Goal: Transaction & Acquisition: Purchase product/service

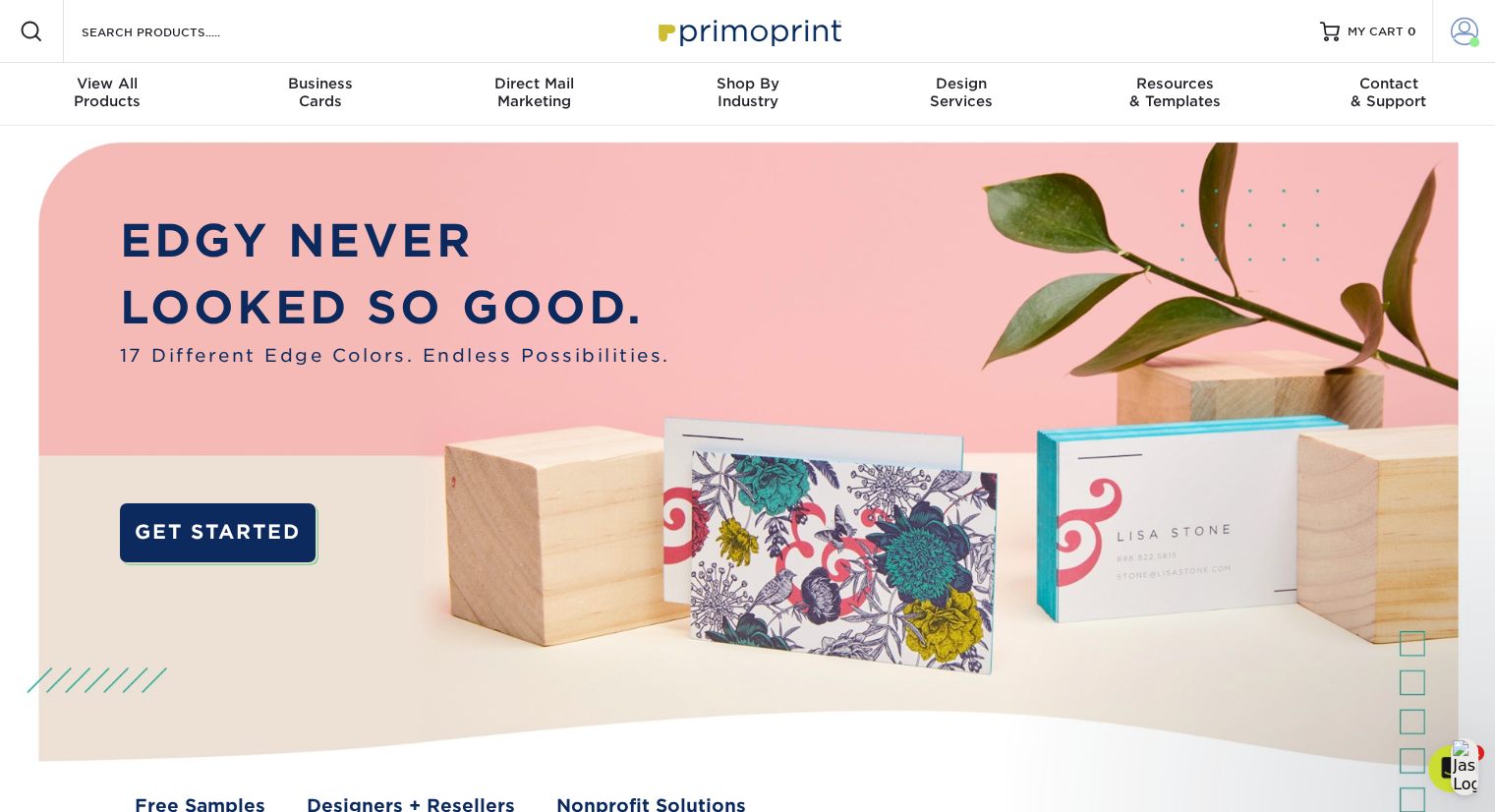
click at [1459, 32] on span at bounding box center [1465, 31] width 28 height 28
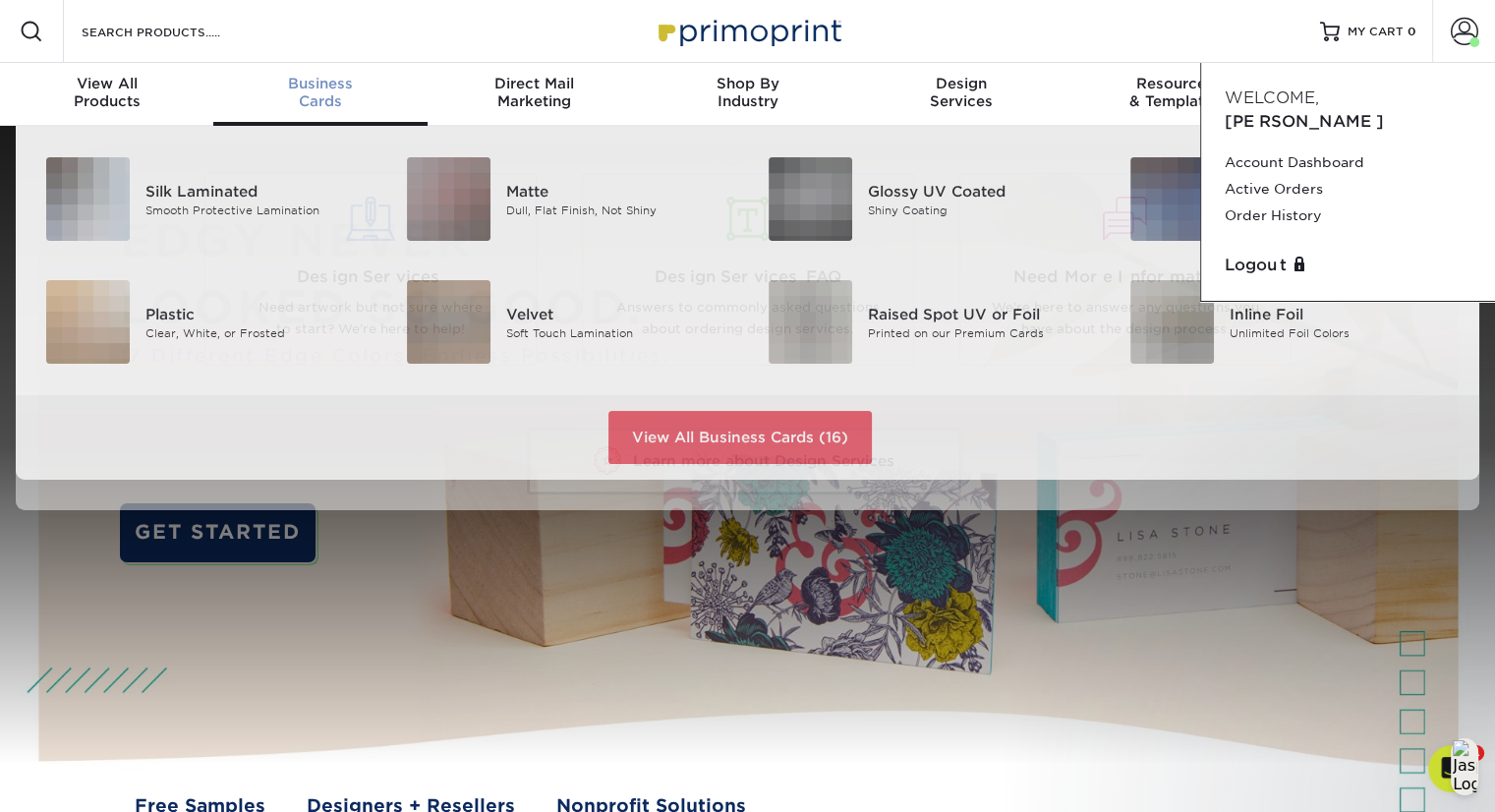
click at [338, 90] on span "Business" at bounding box center [320, 84] width 213 height 18
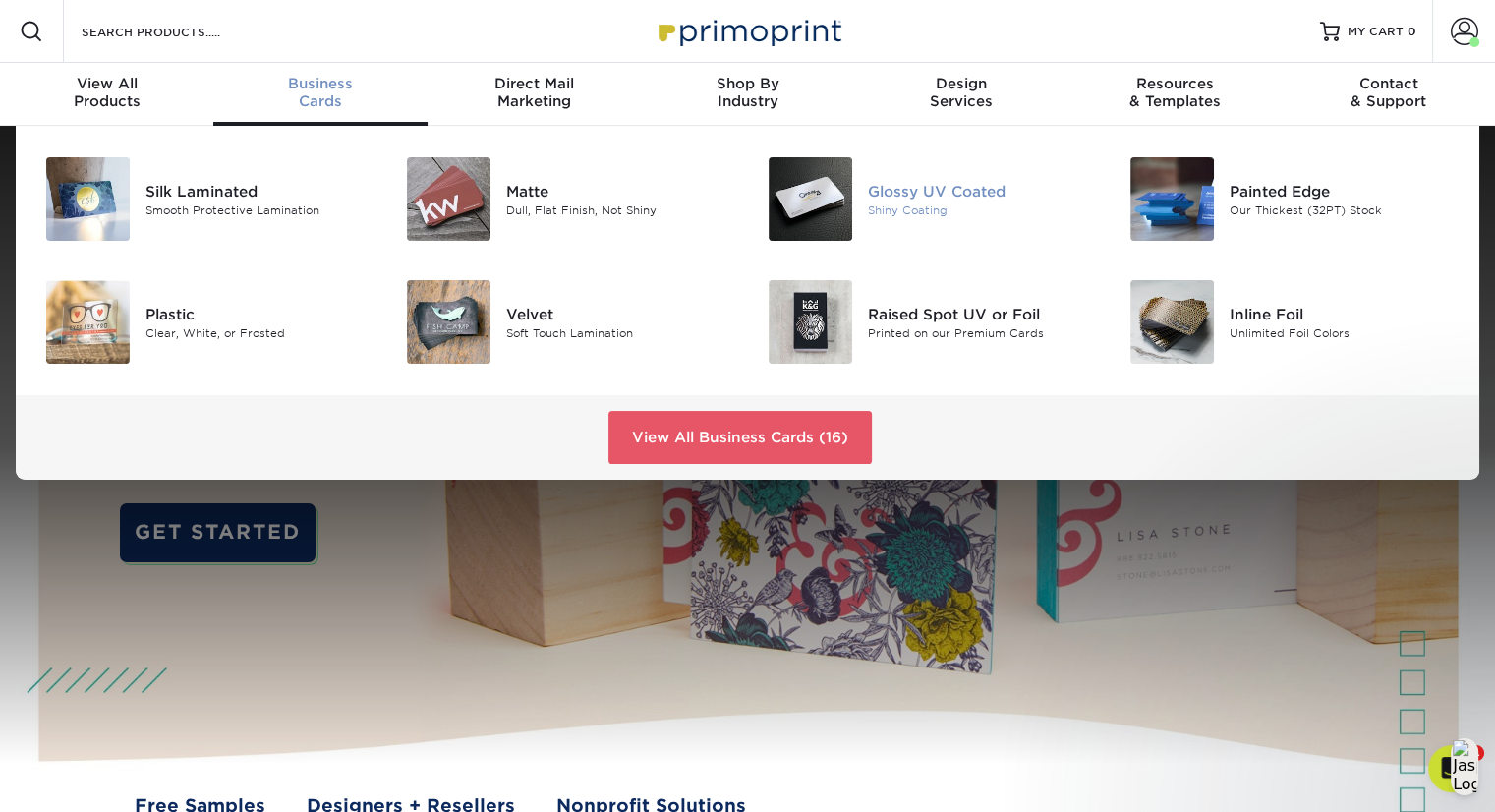
click at [886, 190] on div "Glossy UV Coated" at bounding box center [982, 191] width 226 height 22
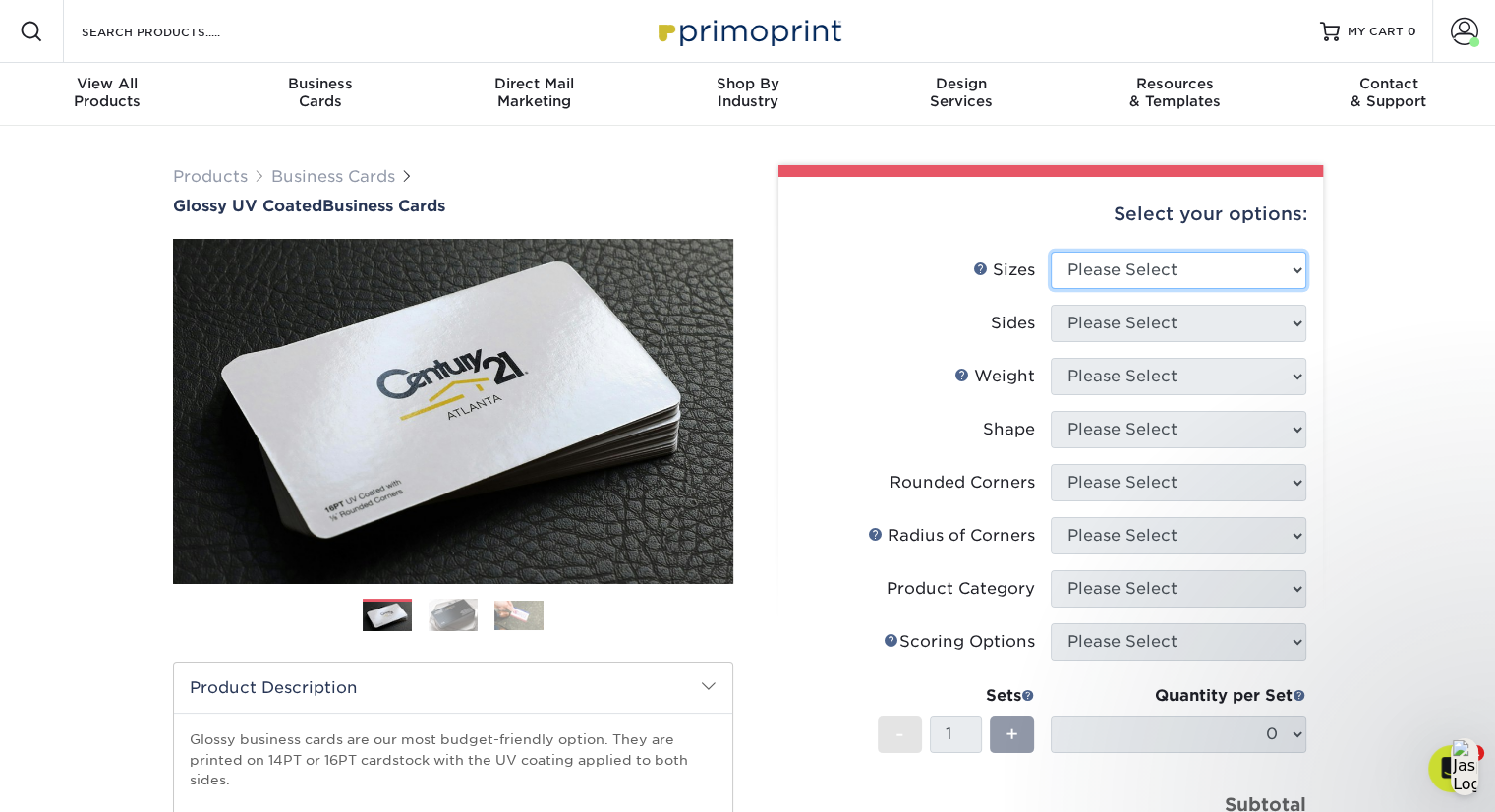
click at [1179, 273] on select "Please Select 1.5" x 3.5" - Mini 1.75" x 3.5" - Mini 2" x 2" - Square 2" x 3" -…" at bounding box center [1179, 270] width 256 height 37
select select "2.00x3.50"
click at [1051, 252] on select "Please Select 1.5" x 3.5" - Mini 1.75" x 3.5" - Mini 2" x 2" - Square 2" x 3" -…" at bounding box center [1179, 270] width 256 height 37
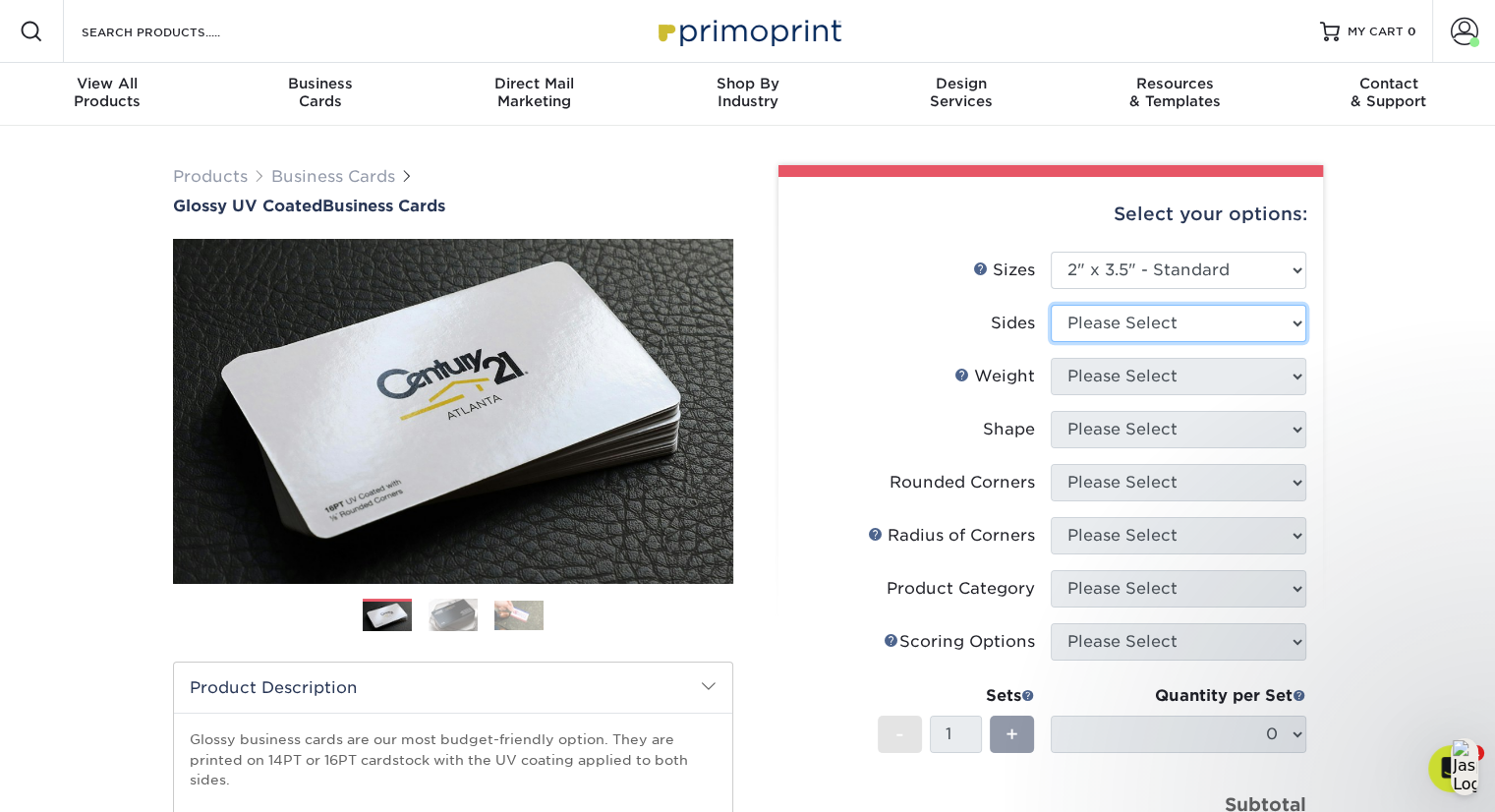
click at [1194, 333] on select "Please Select Print Both Sides Print Front Only" at bounding box center [1179, 323] width 256 height 37
select select "13abbda7-1d64-4f25-8bb2-c179b224825d"
click at [1051, 305] on select "Please Select Print Both Sides Print Front Only" at bounding box center [1179, 323] width 256 height 37
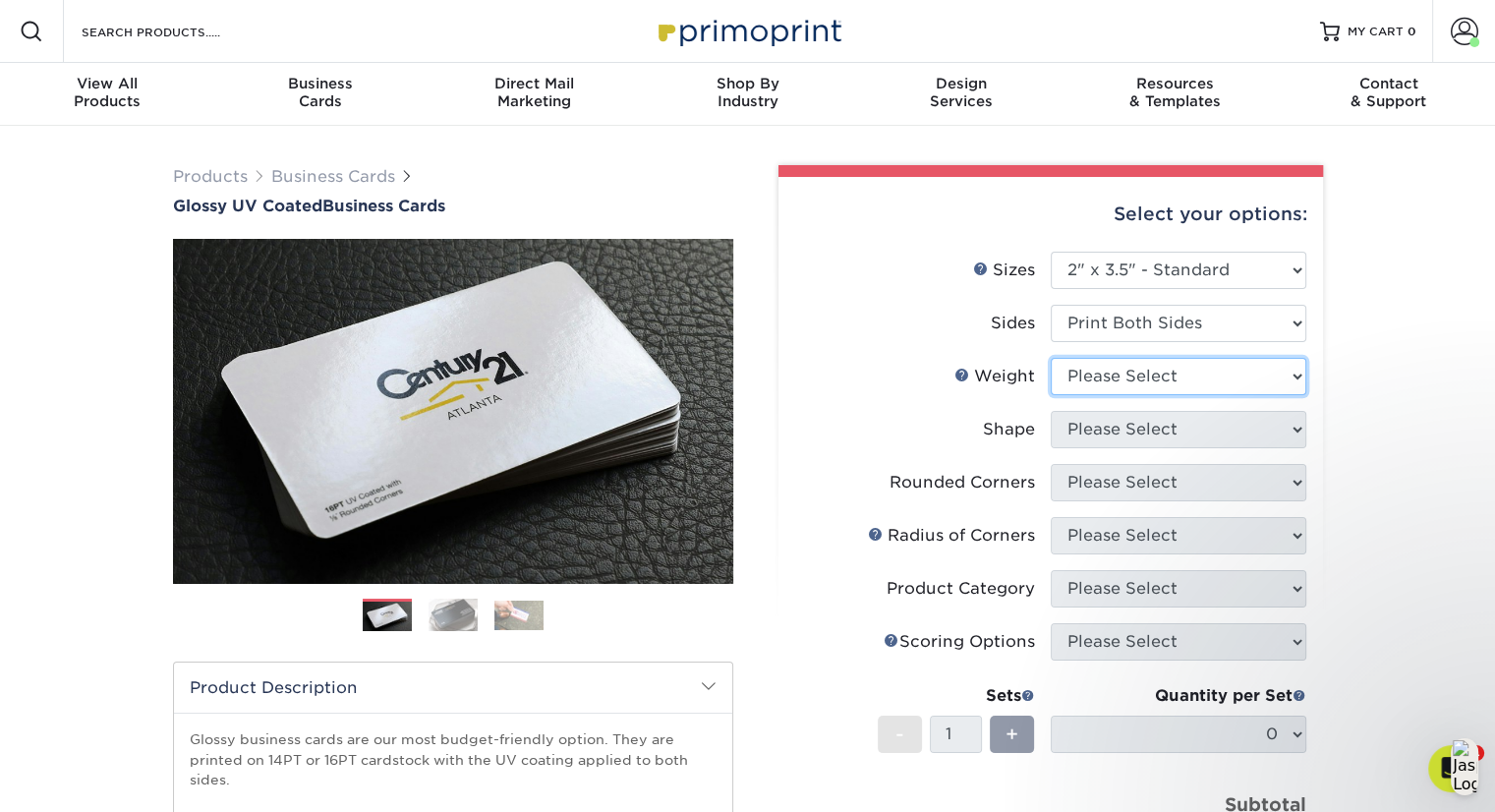
click at [1199, 375] on select "Please Select 16PT 14PT" at bounding box center [1179, 377] width 256 height 37
select select "16PT"
click at [1051, 358] on select "Please Select 16PT 14PT" at bounding box center [1179, 377] width 256 height 37
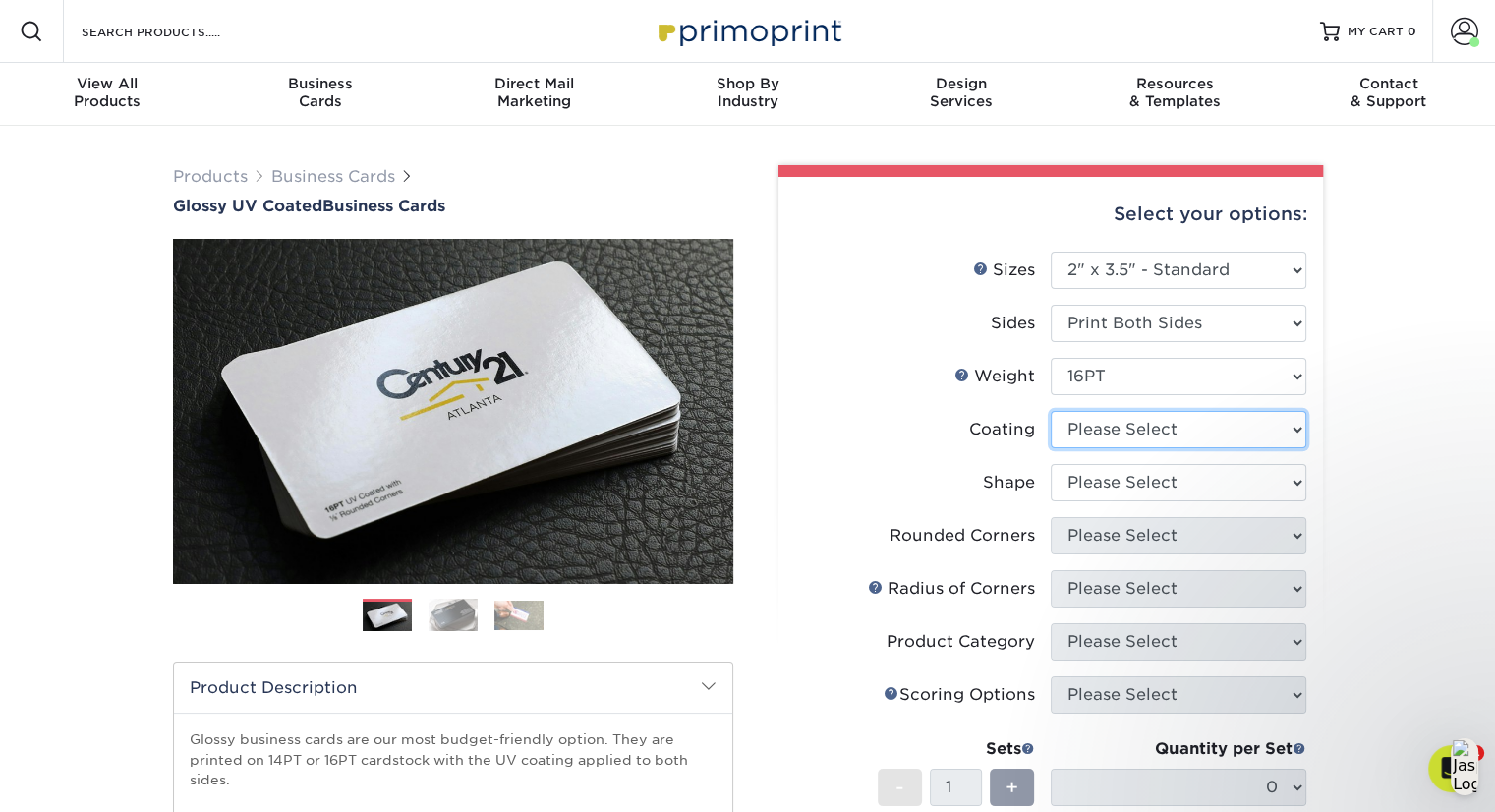
click at [1149, 430] on select at bounding box center [1179, 430] width 256 height 37
select select "1e8116af-acfc-44b1-83dc-8181aa338834"
click at [1051, 411] on select at bounding box center [1179, 430] width 256 height 37
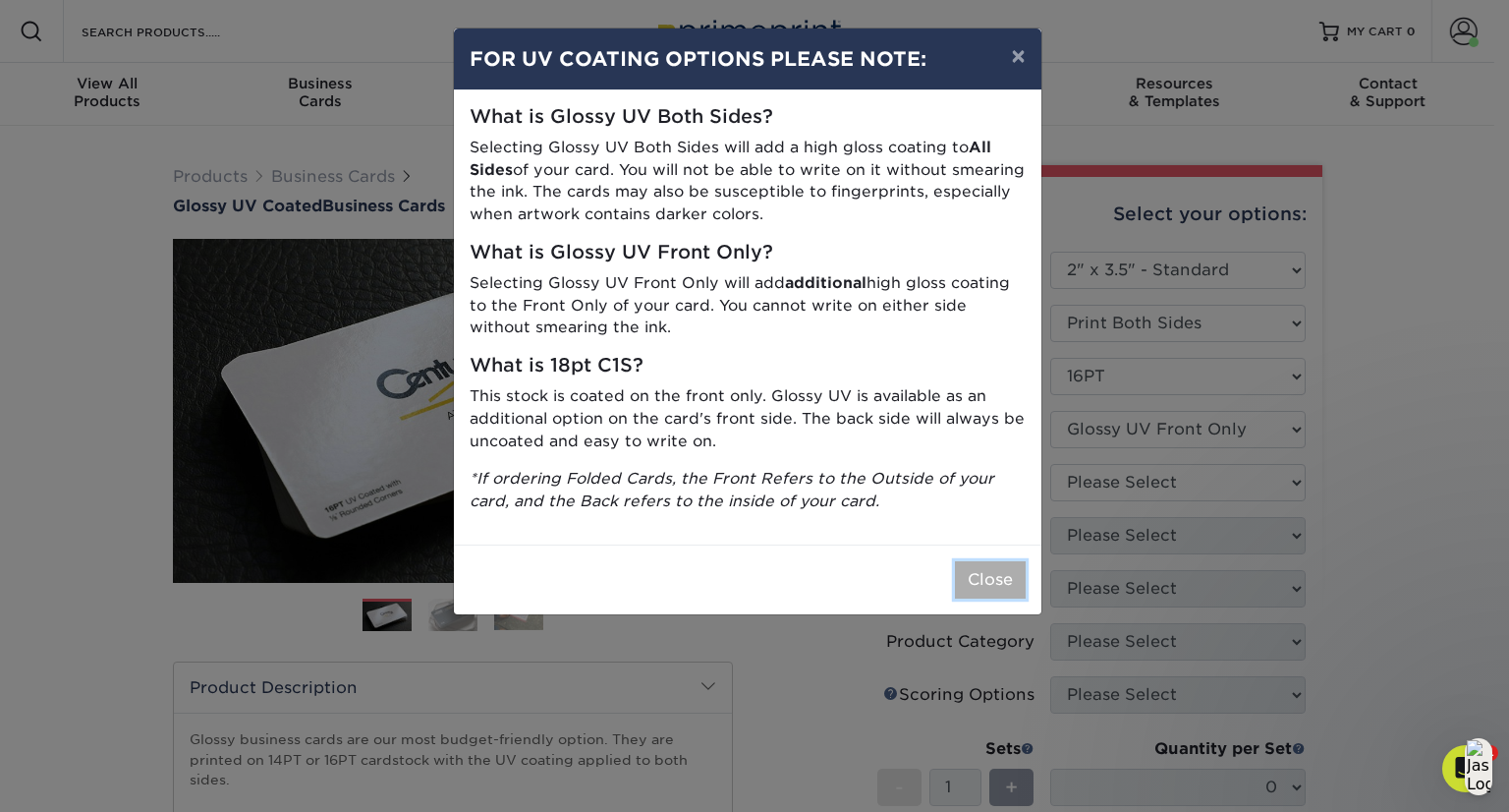
click at [994, 575] on button "Close" at bounding box center [991, 580] width 71 height 37
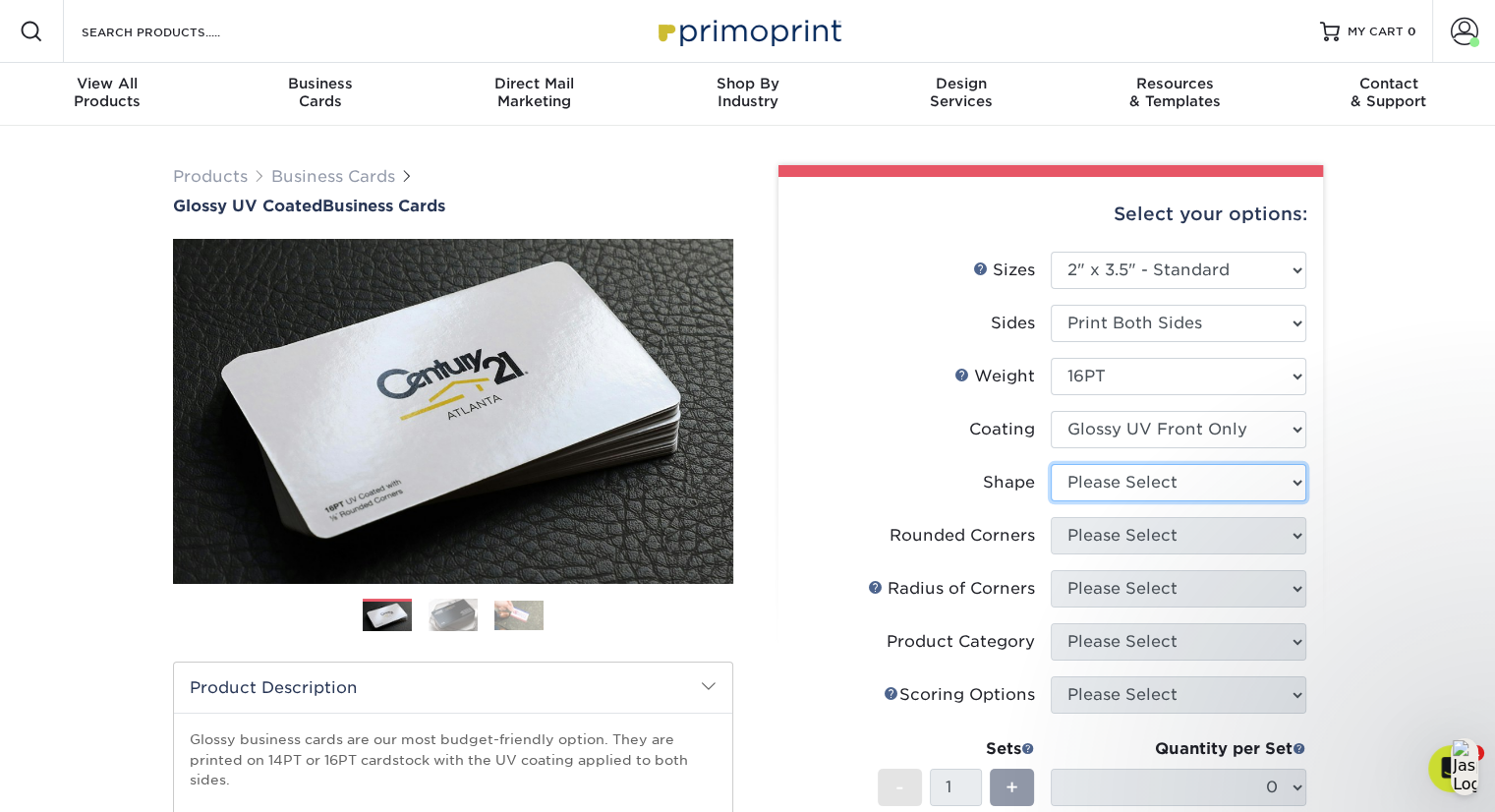
click at [1235, 485] on select "Please Select Standard" at bounding box center [1179, 483] width 256 height 37
select select "standard"
click at [1051, 464] on select "Please Select Standard" at bounding box center [1179, 483] width 256 height 37
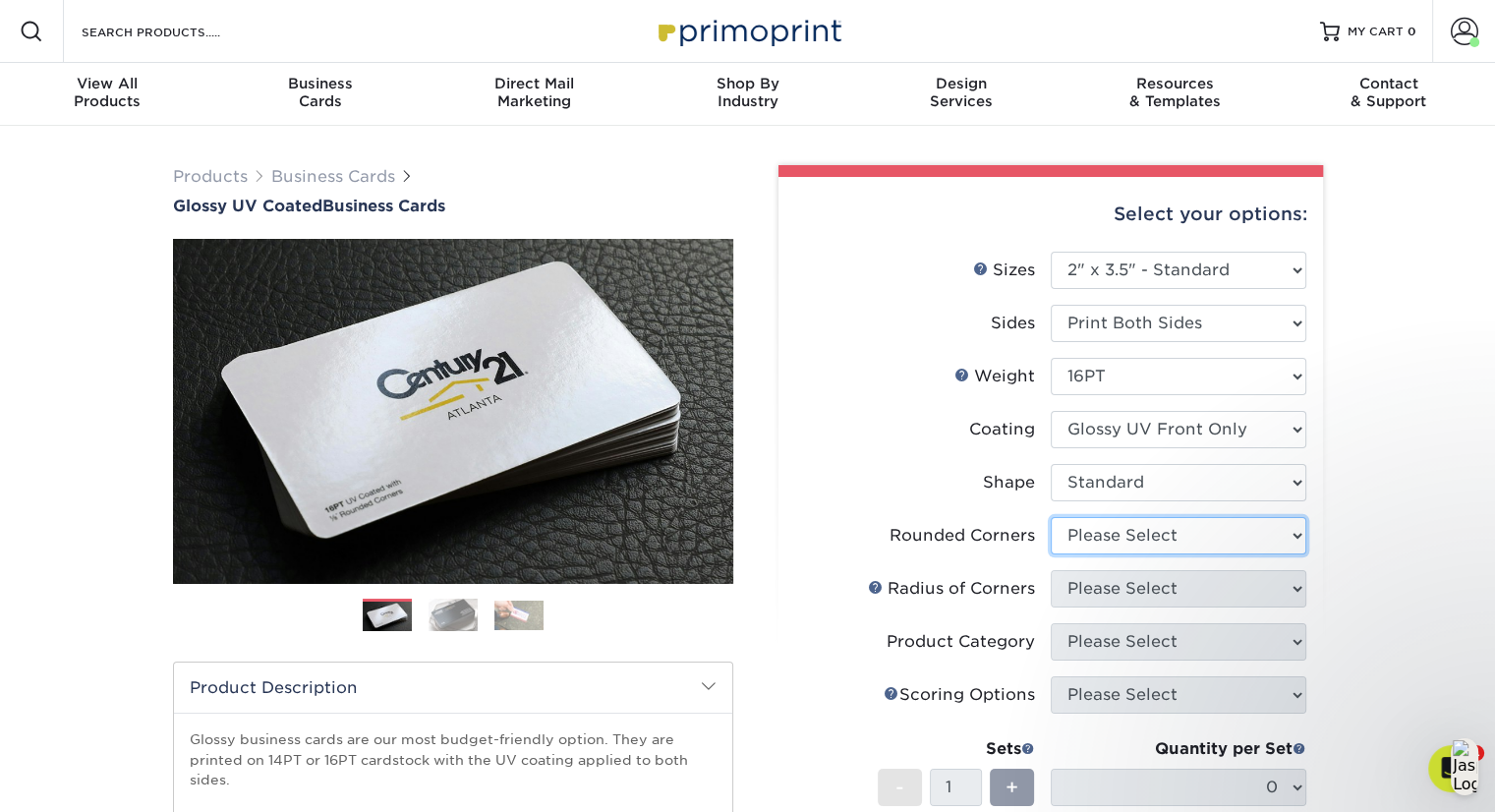
click at [1209, 540] on select "Please Select Yes - Round 2 Corners Yes - Round 4 Corners No" at bounding box center [1179, 536] width 256 height 37
select select "0"
click at [1051, 517] on select "Please Select Yes - Round 2 Corners Yes - Round 4 Corners No" at bounding box center [1179, 536] width 256 height 37
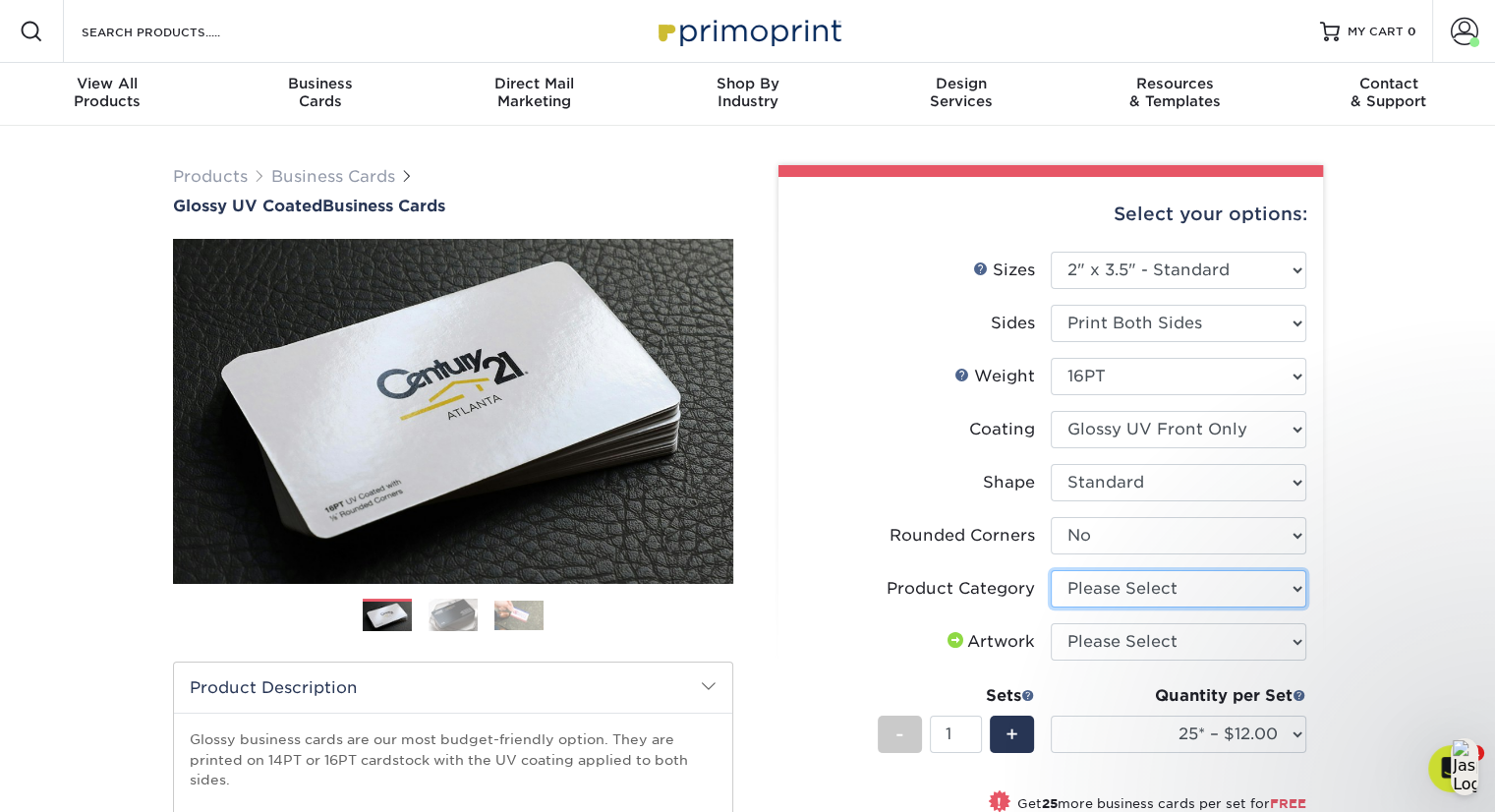
click at [1196, 598] on select "Please Select Business Cards" at bounding box center [1179, 589] width 256 height 37
select select "3b5148f1-0588-4f88-a218-97bcfdce65c1"
click at [1051, 570] on select "Please Select Business Cards" at bounding box center [1179, 589] width 256 height 37
click at [1201, 649] on select "Please Select I will upload files I need a design - $100" at bounding box center [1179, 642] width 256 height 37
select select "upload"
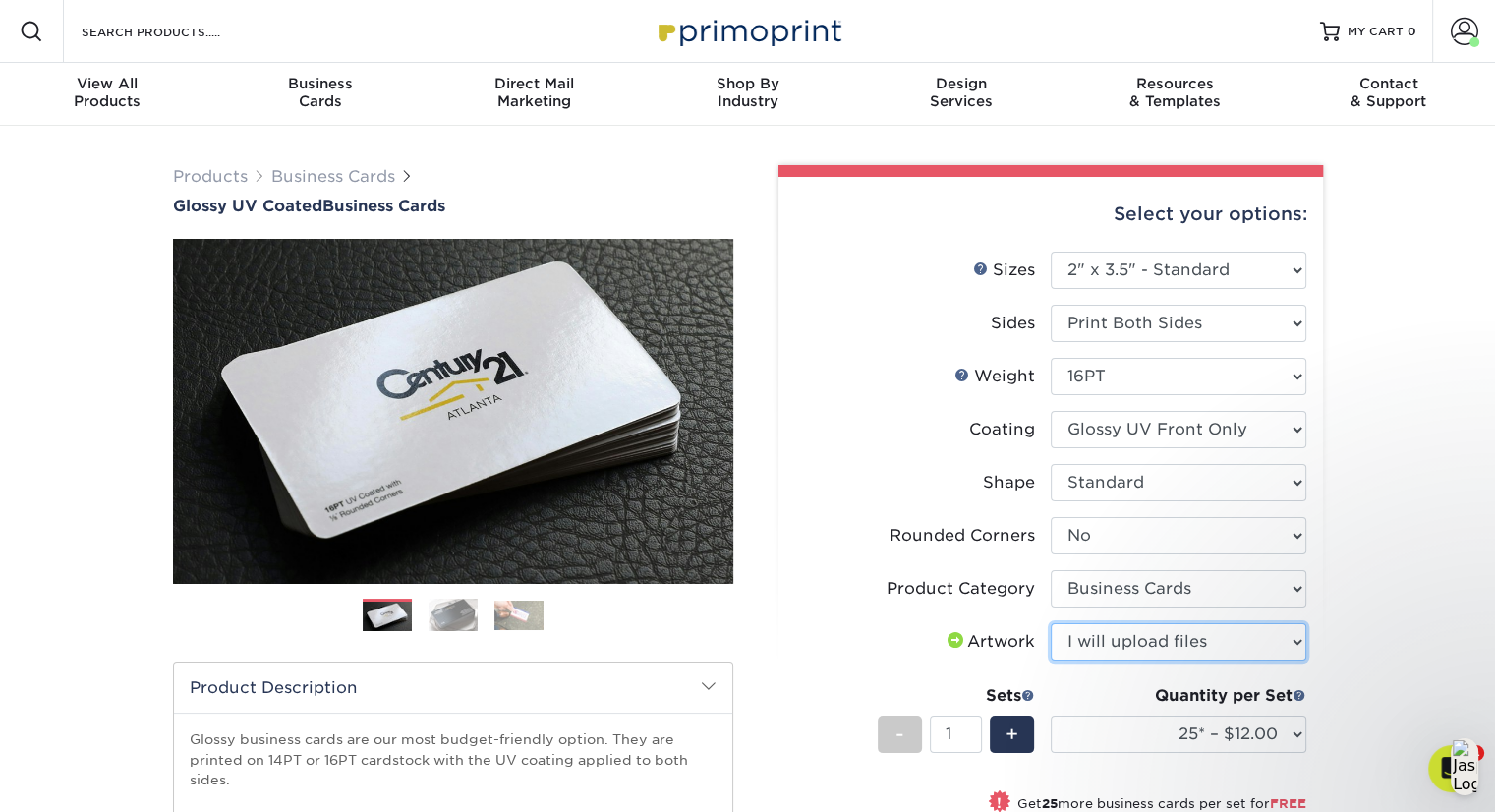
click at [1051, 623] on select "Please Select I will upload files I need a design - $100" at bounding box center [1179, 642] width 256 height 37
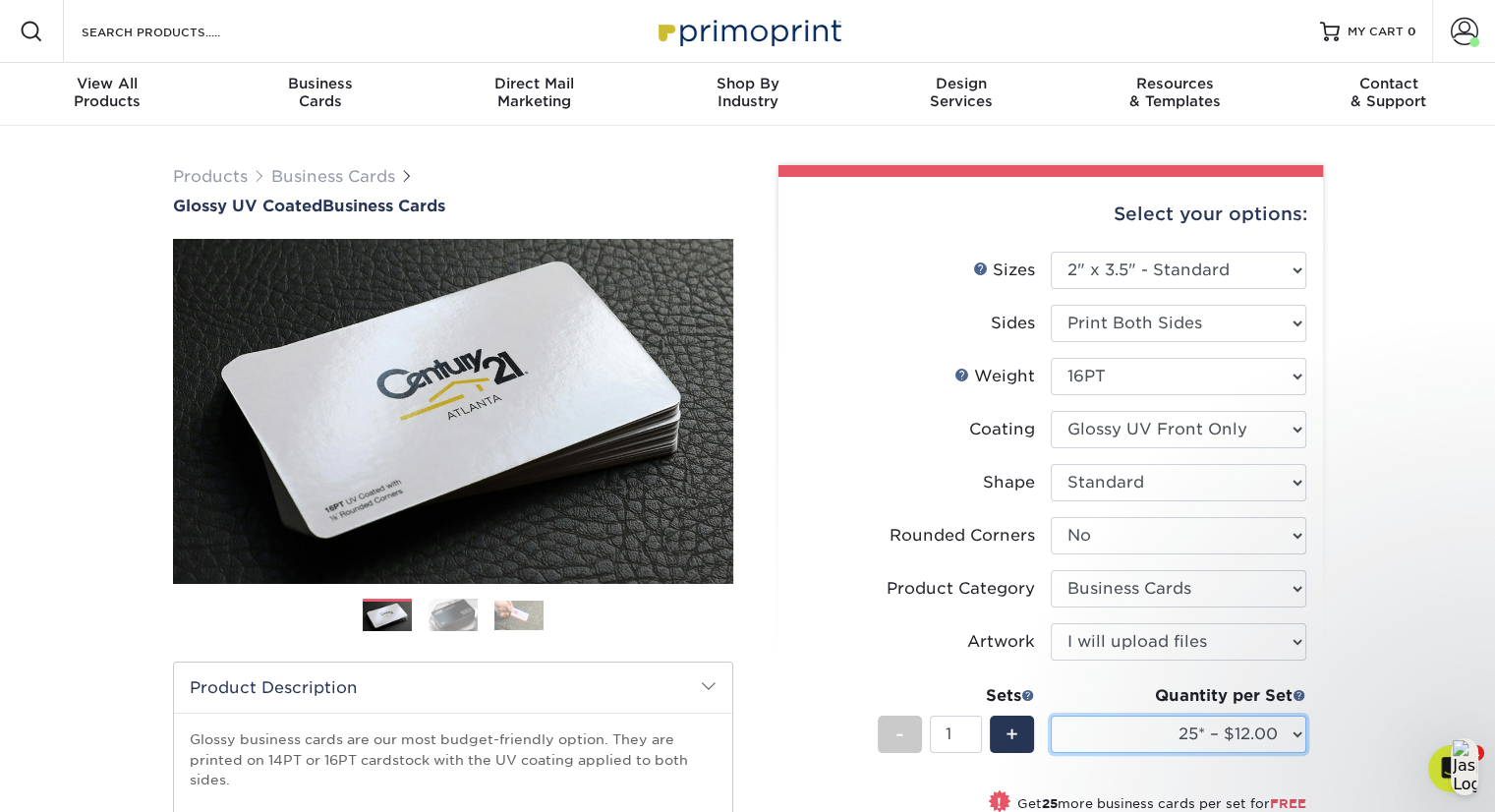
click at [1267, 737] on select "25* – $12.00 50* – $12.00 100* – $12.00 250* – $21.00 500 – $42.00 1000 – $53.0…" at bounding box center [1179, 734] width 256 height 37
select select "250* – $21.00"
click at [1051, 716] on select "25* – $12.00 50* – $12.00 100* – $12.00 250* – $21.00 500 – $42.00 1000 – $53.0…" at bounding box center [1179, 734] width 256 height 37
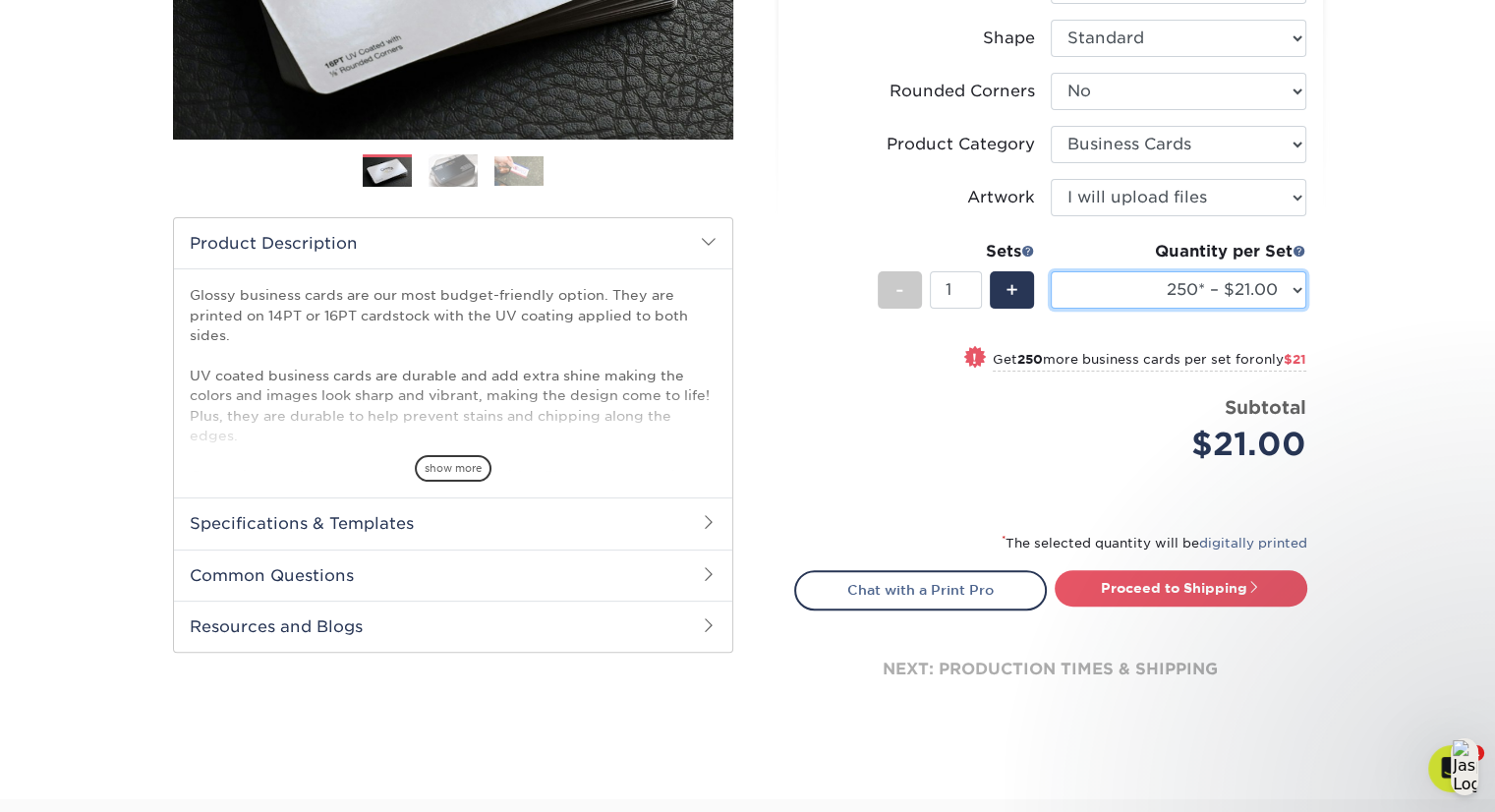
scroll to position [454, 0]
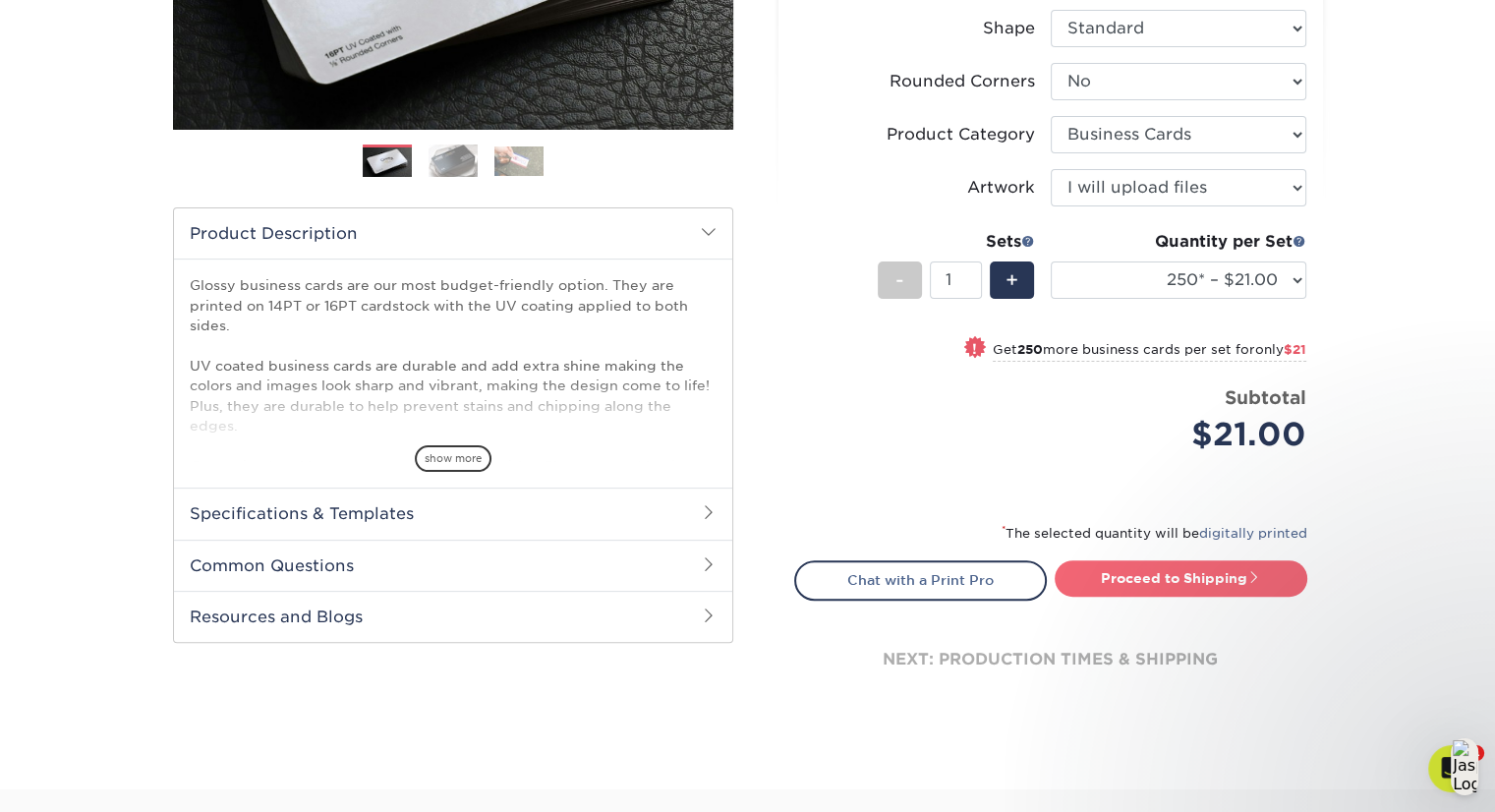
click at [1191, 573] on link "Proceed to Shipping" at bounding box center [1181, 578] width 253 height 35
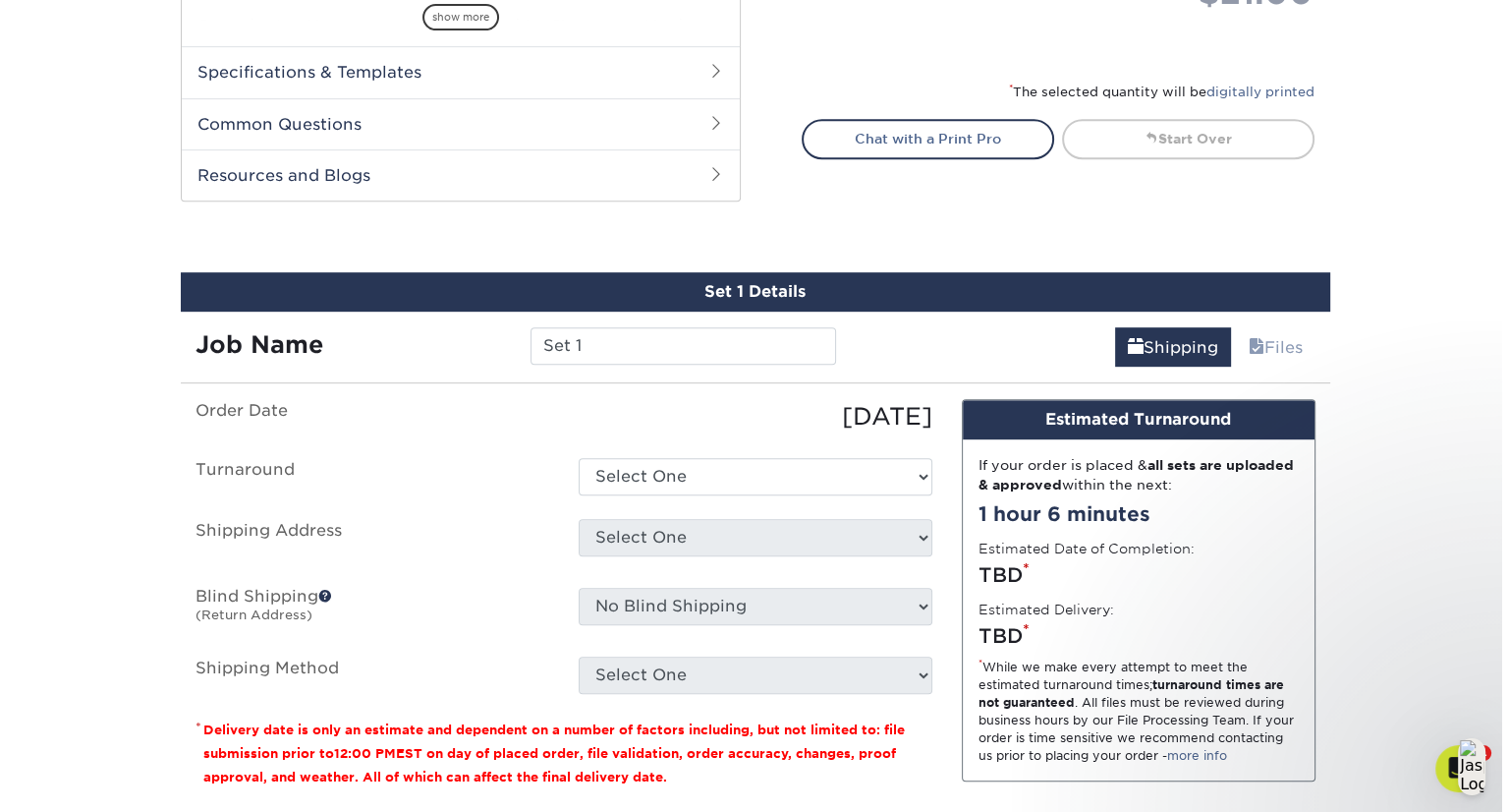
scroll to position [1066, 0]
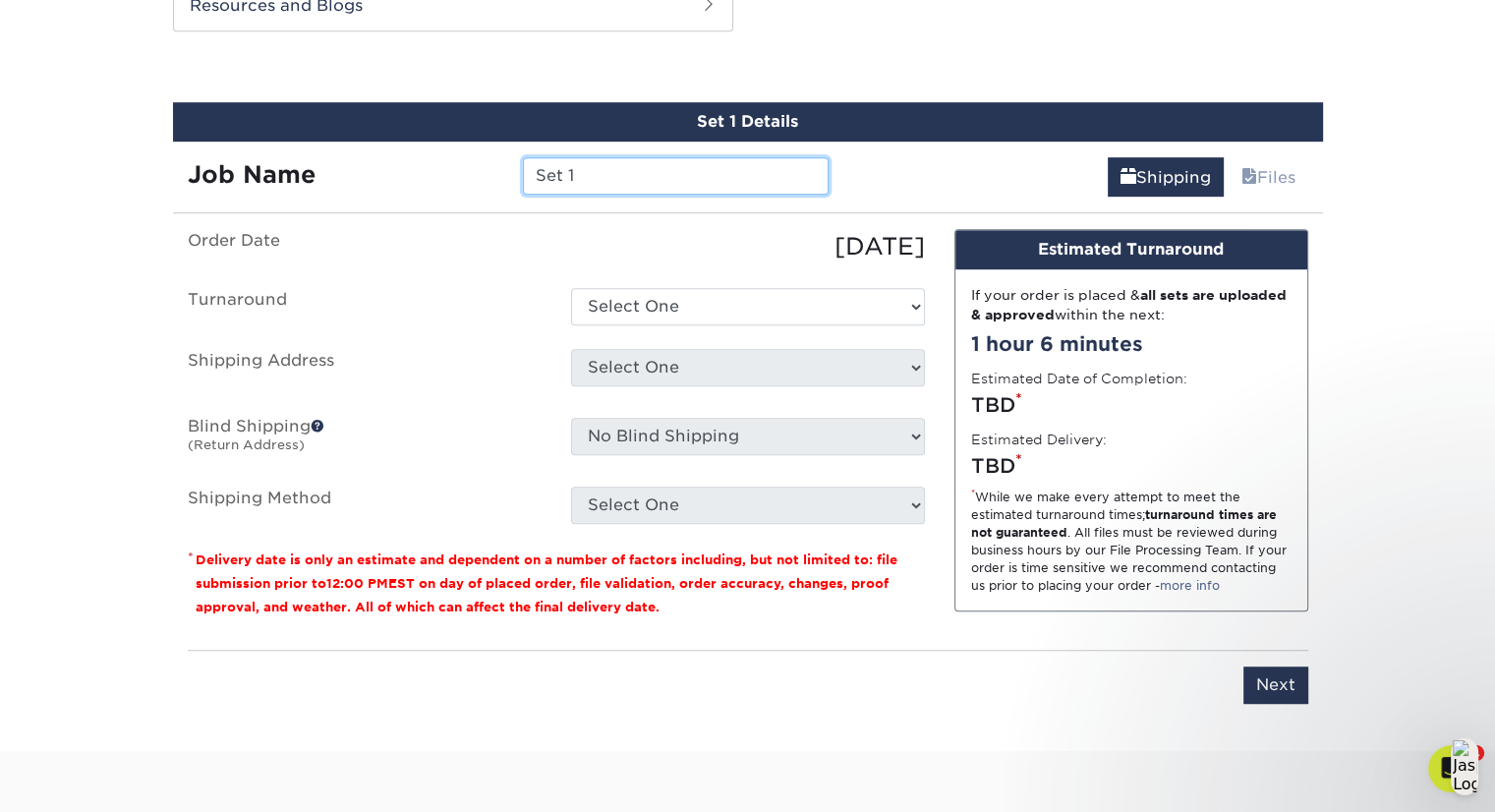
click at [751, 170] on input "Set 1" at bounding box center [676, 176] width 306 height 37
type input "S"
type input "Leigh Speight 2025"
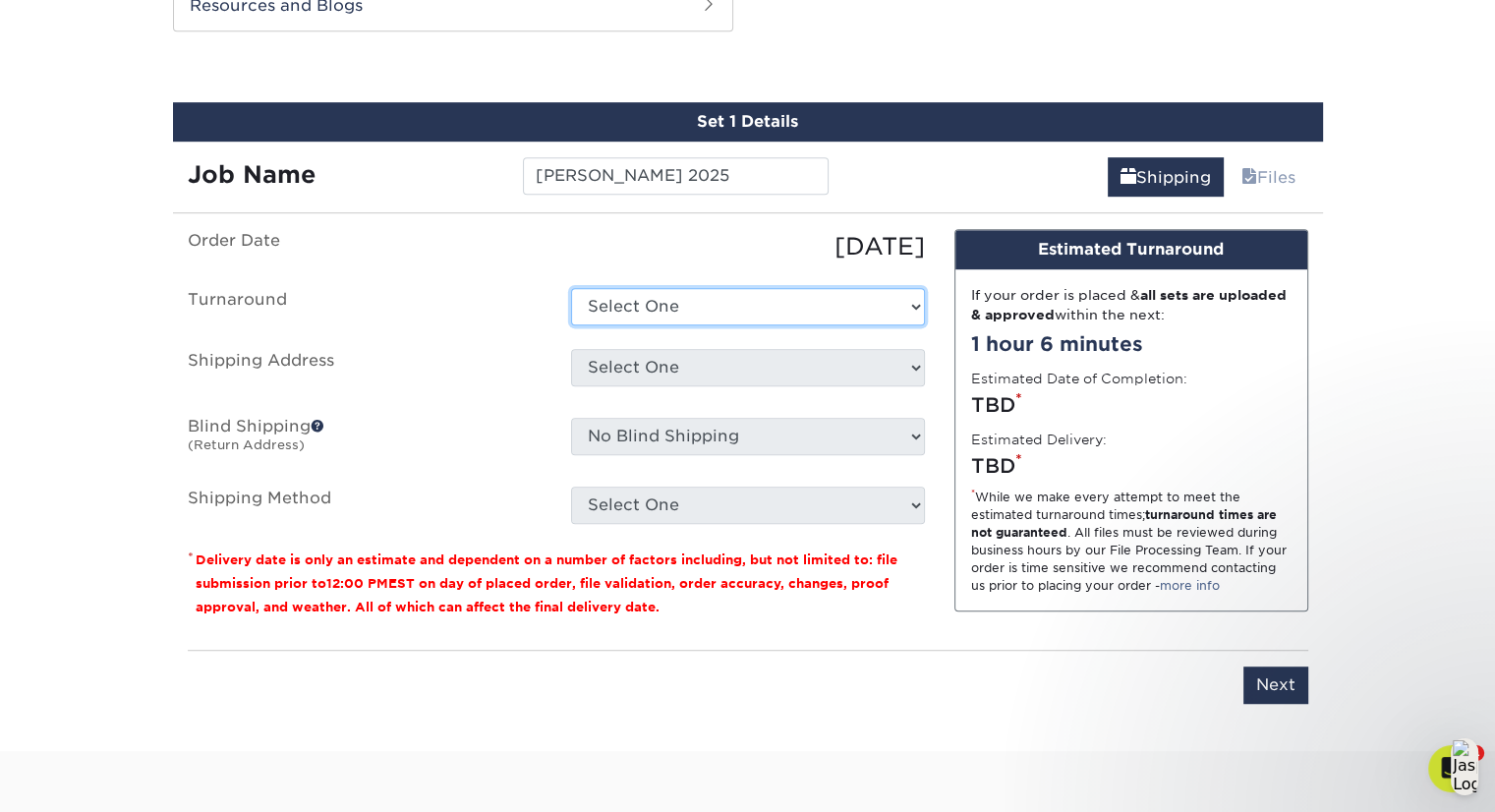
click at [825, 315] on select "Select One 2-4 Business Days 2 Day Next Business Day" at bounding box center [748, 307] width 354 height 37
select select "198971fb-b0f2-4966-ba3b-178a1197b453"
click at [571, 288] on select "Select One 2-4 Business Days 2 Day Next Business Day" at bounding box center [748, 307] width 354 height 37
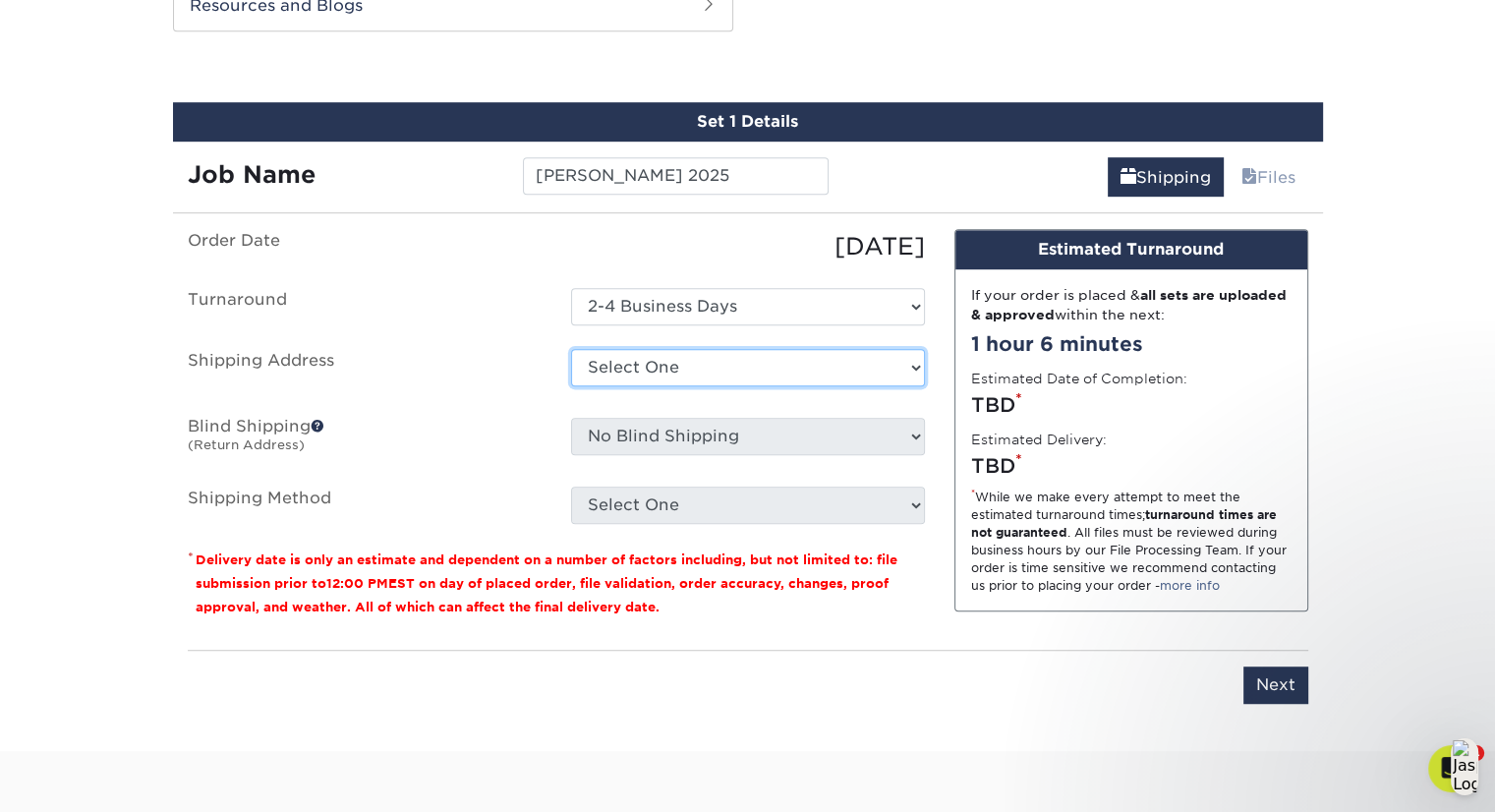
click at [806, 358] on select "Select One Aaron Kirow Aaron Miller Adrienne Bateman Allie Cormier Amy Malamut …" at bounding box center [748, 368] width 354 height 37
click at [826, 349] on select "Select One Aaron Kirow Aaron Miller Adrienne Bateman Allie Cormier Amy Malamut …" at bounding box center [748, 368] width 354 height 37
click at [917, 366] on select "Select One Aaron Kirow Aaron Miller Adrienne Bateman Allie Cormier Amy Malamut …" at bounding box center [748, 368] width 354 height 37
select select "newaddress"
click at [571, 349] on select "Select One Aaron Kirow Aaron Miller Adrienne Bateman Allie Cormier Amy Malamut …" at bounding box center [748, 368] width 354 height 37
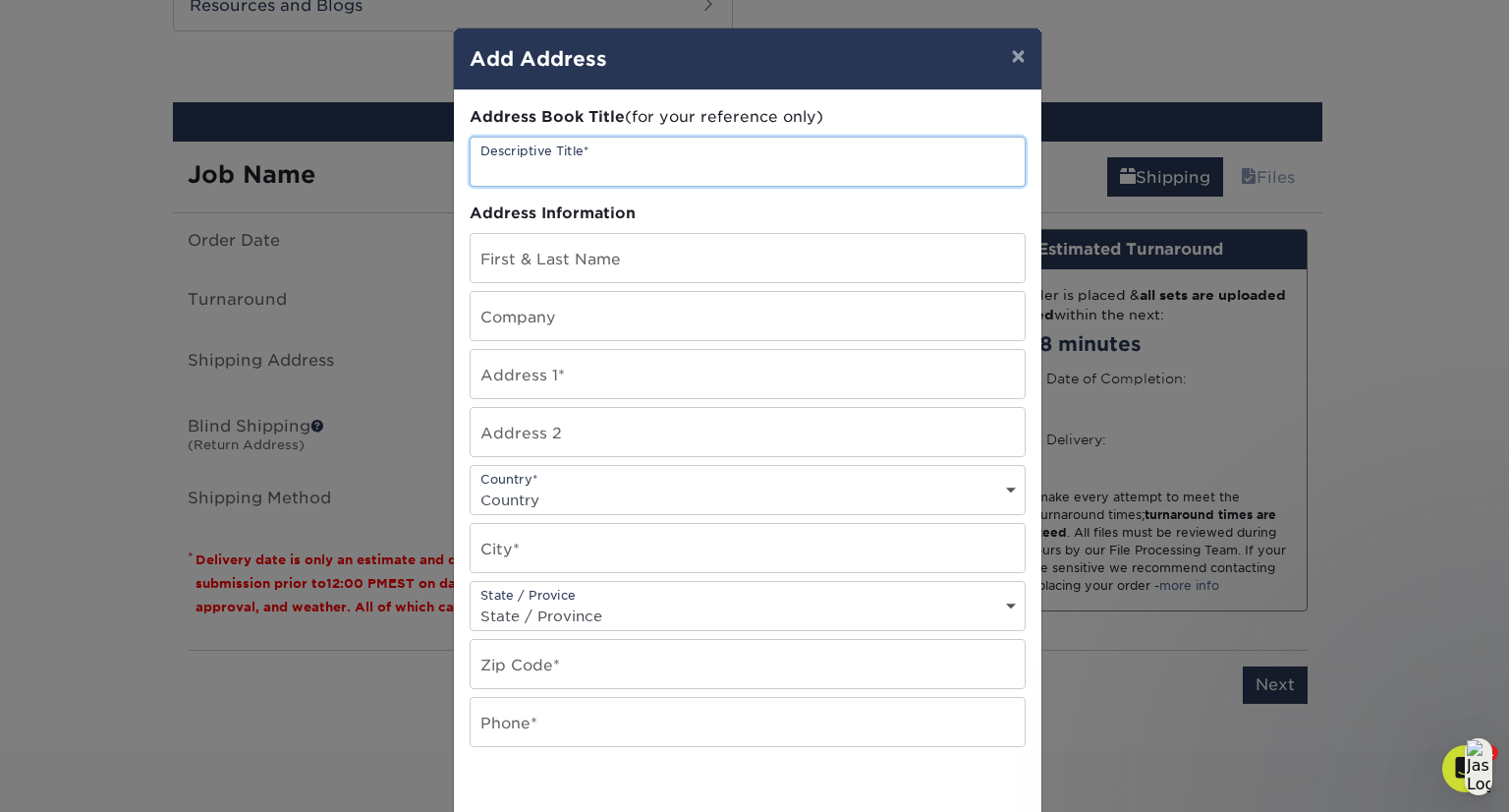
click at [724, 166] on input "text" at bounding box center [748, 161] width 554 height 48
type input "[PERSON_NAME]"
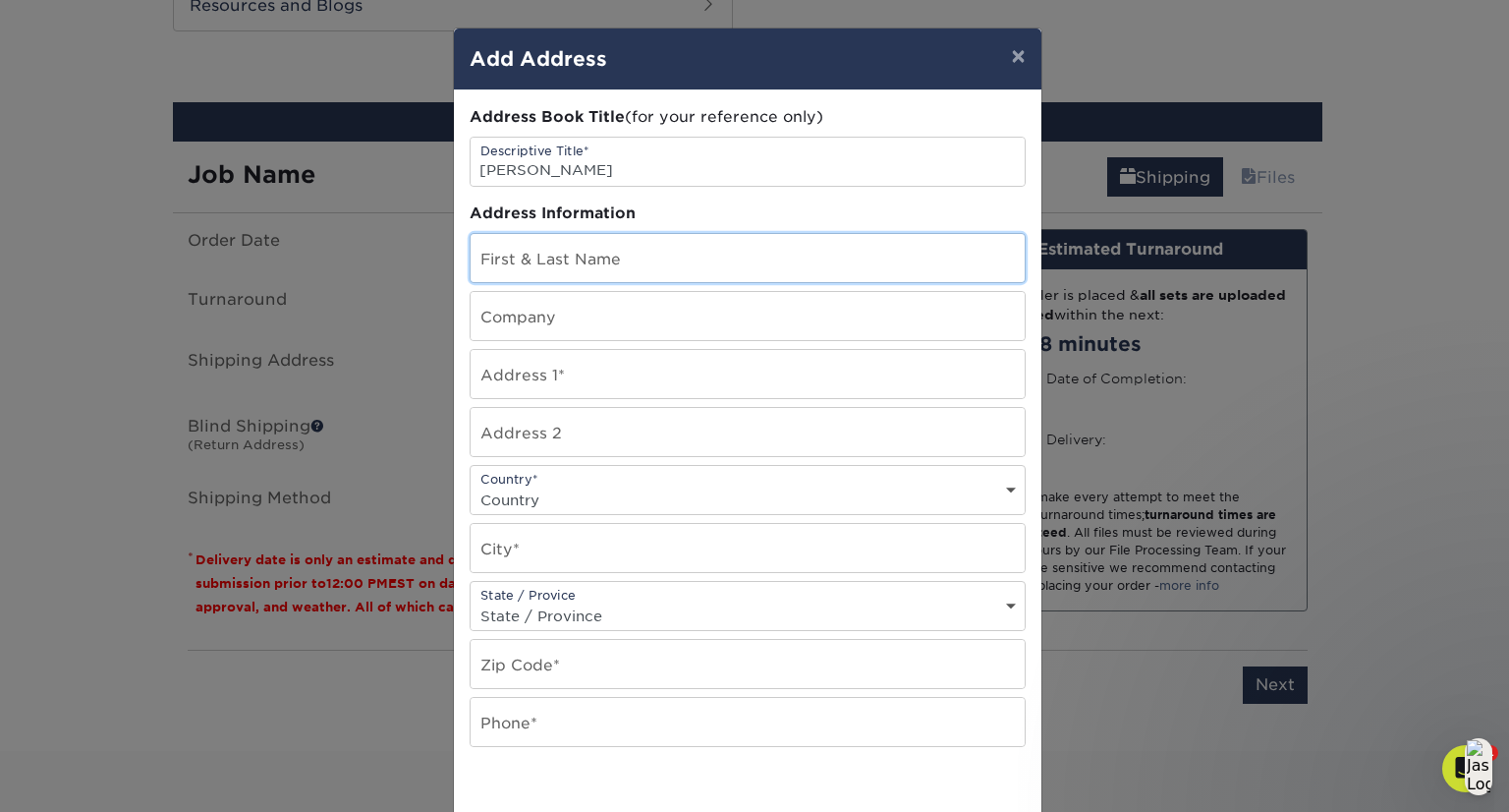
click at [697, 255] on input "text" at bounding box center [748, 258] width 554 height 48
type input "[PERSON_NAME]"
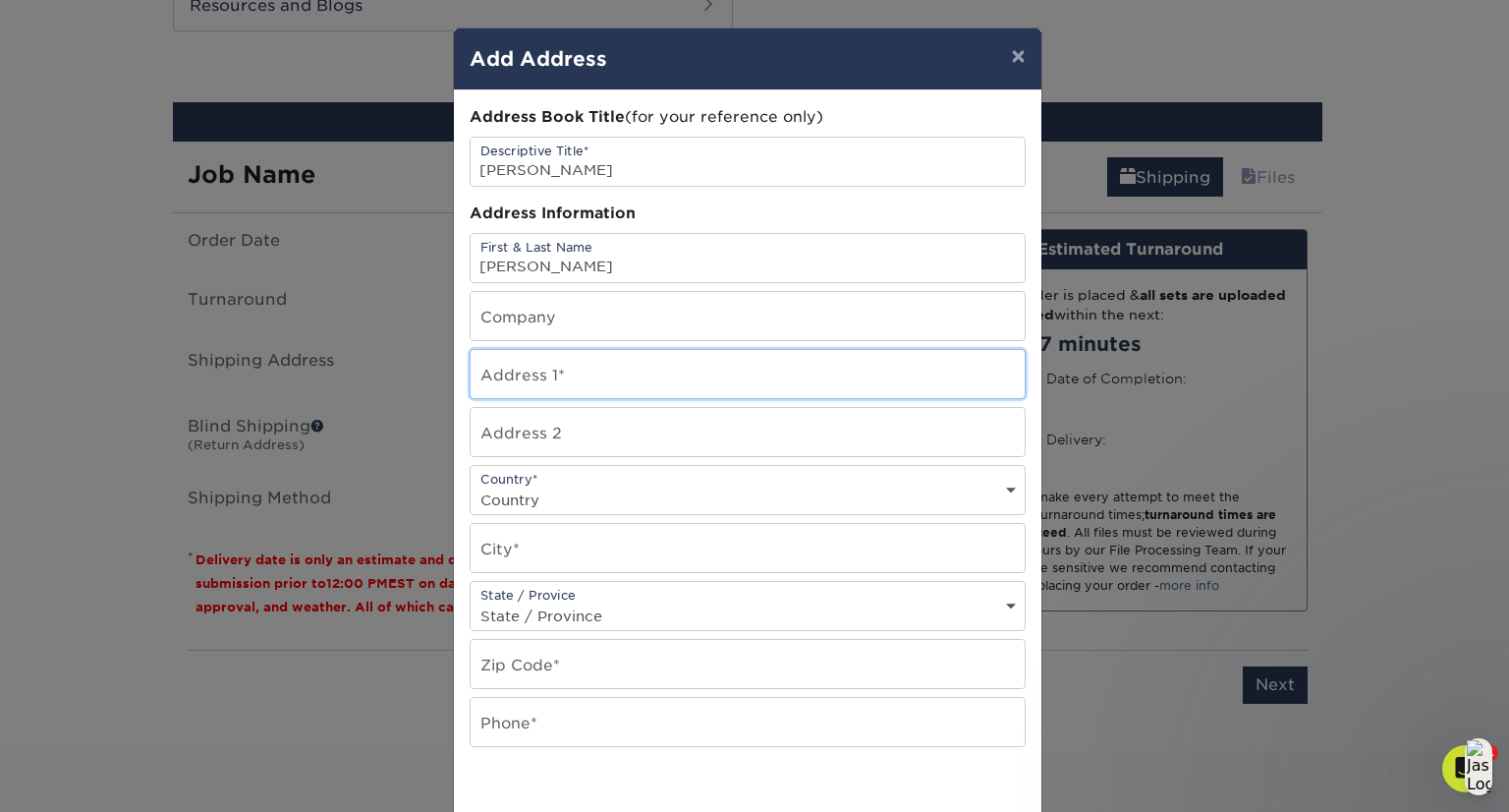
click at [683, 355] on input "text" at bounding box center [748, 374] width 554 height 48
type input "5080 NE 14th Place"
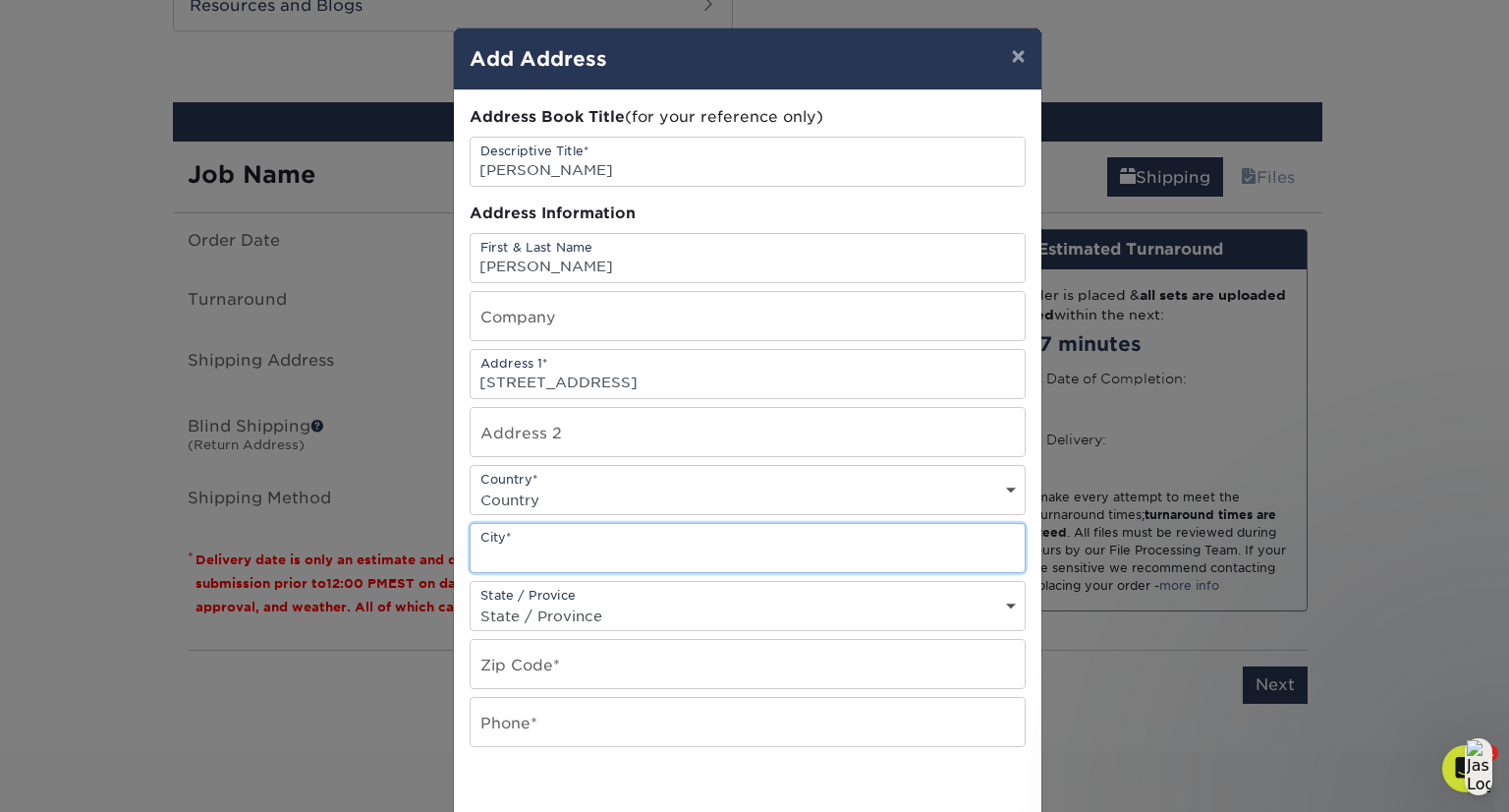
click at [617, 544] on input "text" at bounding box center [748, 548] width 554 height 48
type input "Ocala"
click at [669, 486] on select "Country United States Canada ----------------------------- Afghanistan Albania …" at bounding box center [748, 499] width 554 height 29
select select "US"
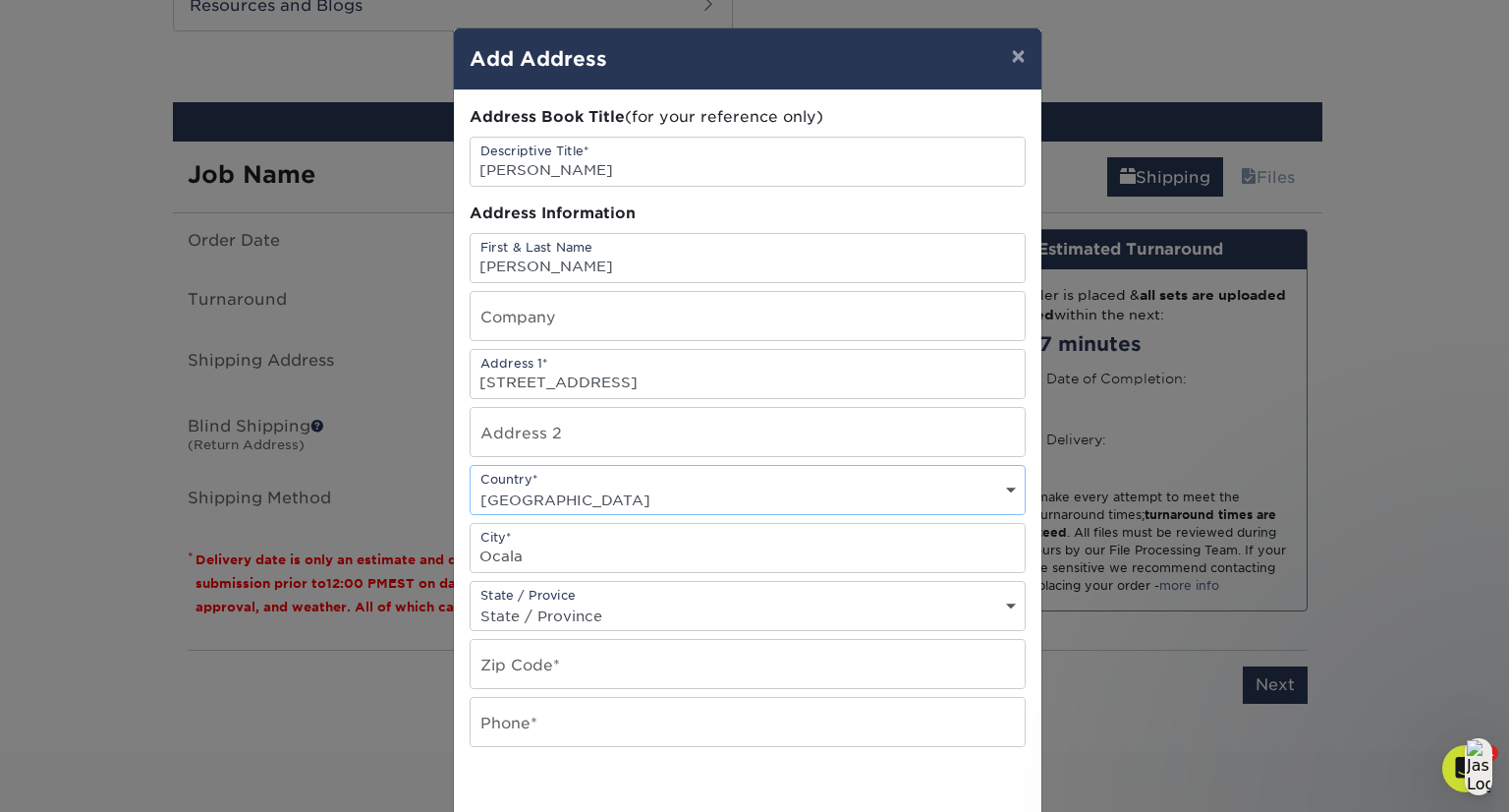
click at [471, 486] on select "Country United States Canada ----------------------------- Afghanistan Albania …" at bounding box center [748, 499] width 554 height 29
click at [562, 607] on select "State / Province Alabama Alaska Arizona Arkansas California Colorado Connecticu…" at bounding box center [748, 615] width 554 height 29
select select "FL"
click at [471, 602] on select "State / Province Alabama Alaska Arizona Arkansas California Colorado Connecticu…" at bounding box center [748, 615] width 554 height 29
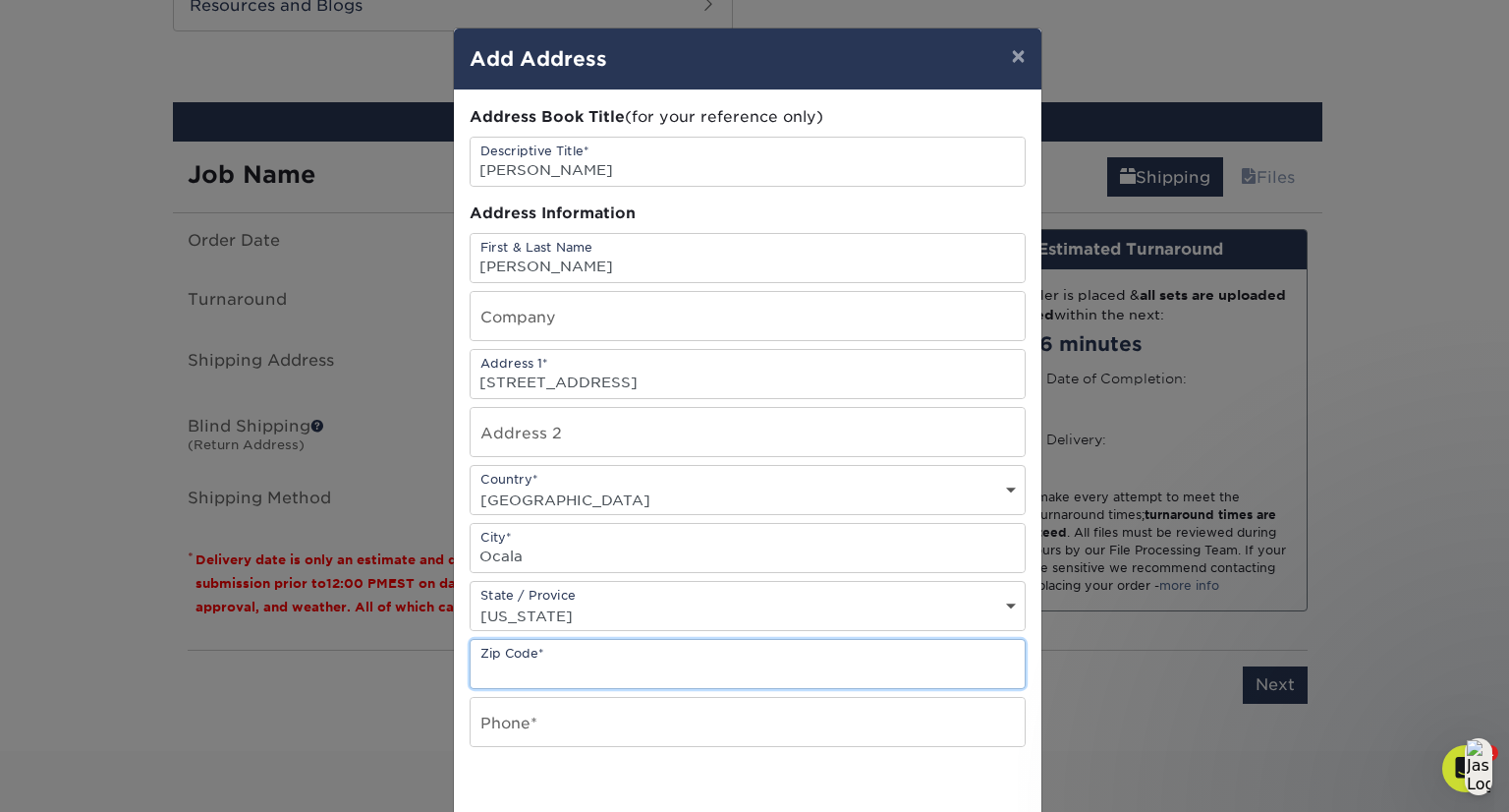
click at [558, 666] on input "text" at bounding box center [748, 664] width 554 height 48
type input "34470"
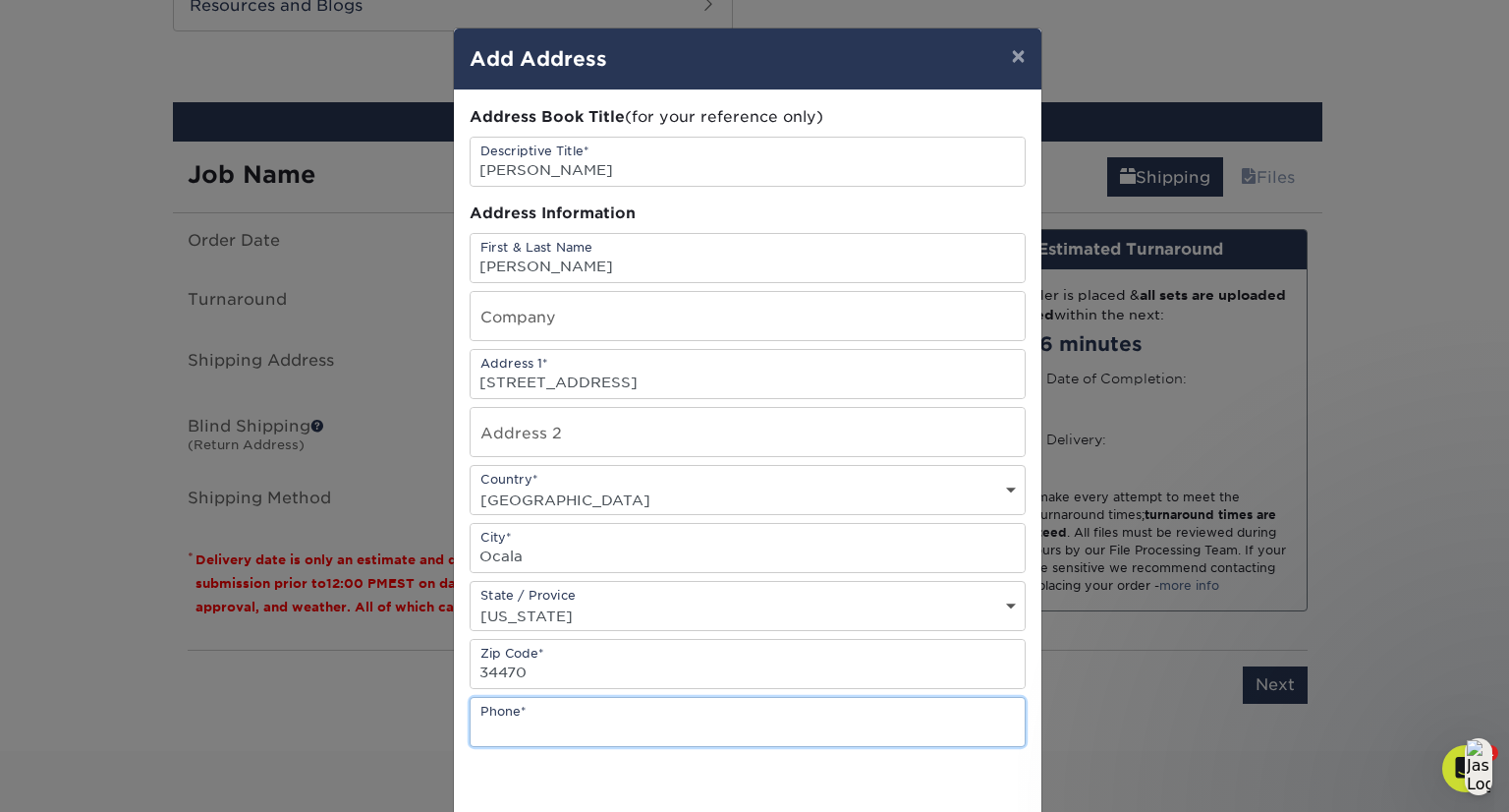
click at [595, 718] on input "text" at bounding box center [748, 722] width 554 height 48
type input "8328676747"
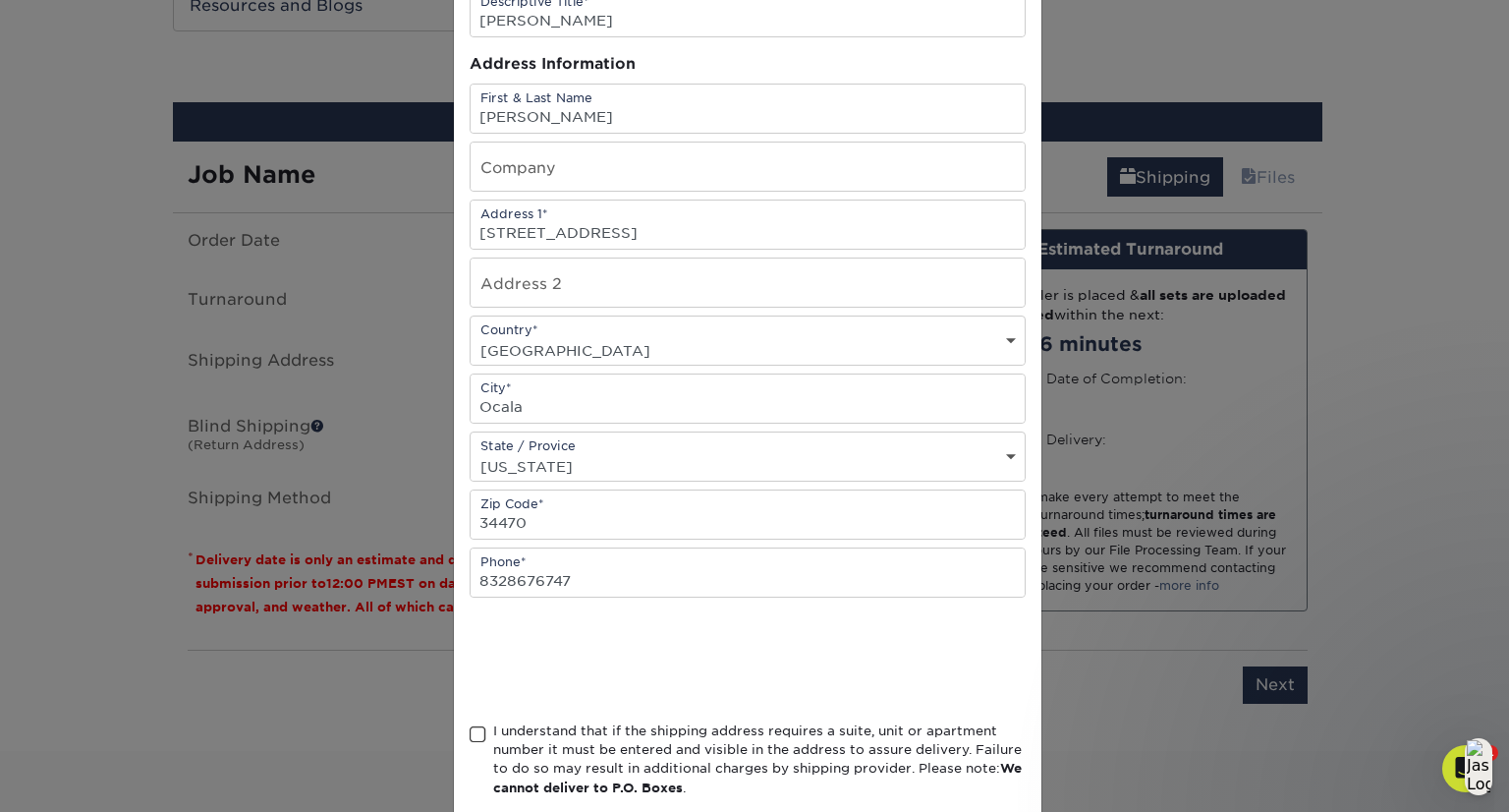
scroll to position [252, 0]
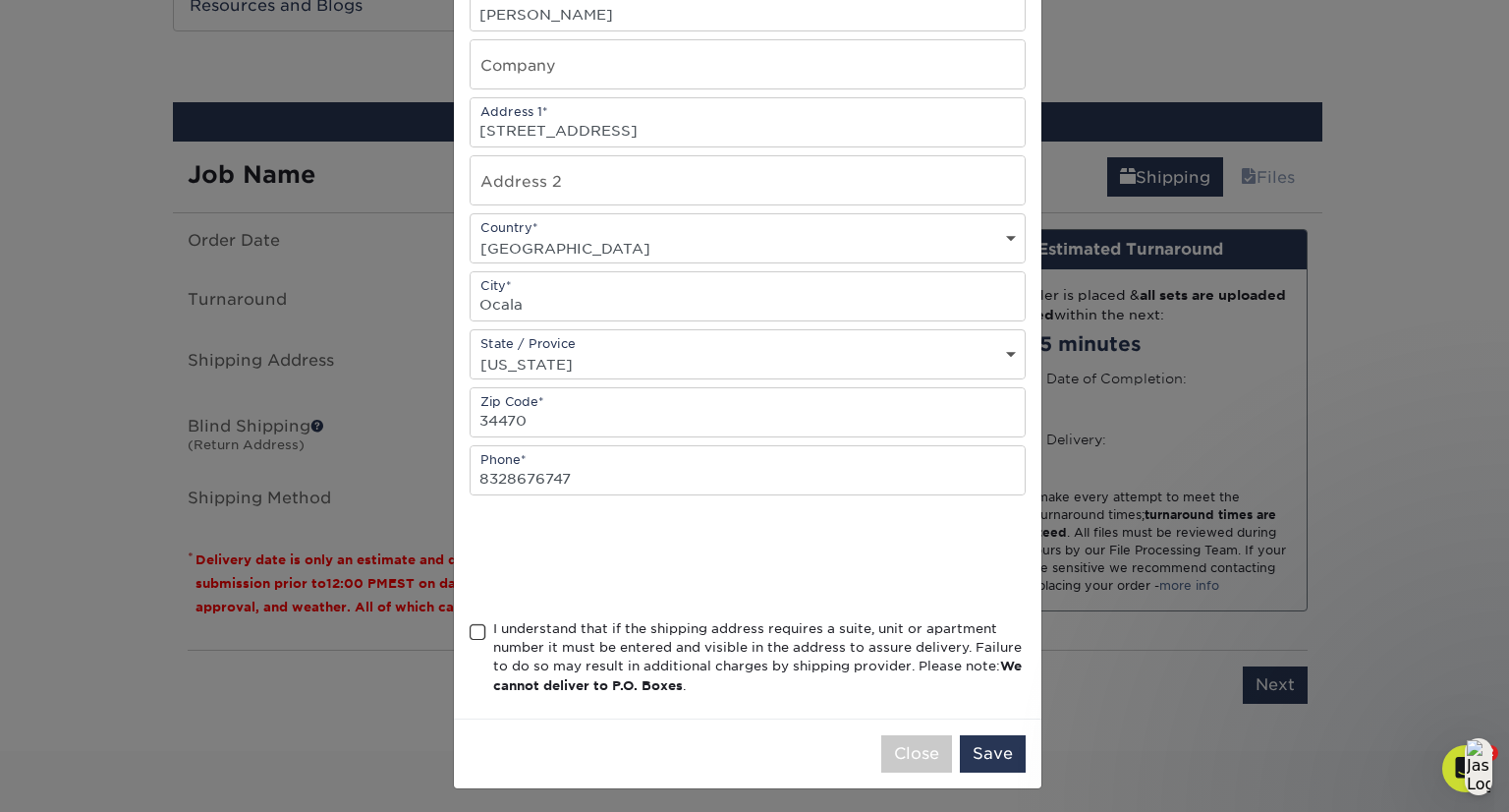
click at [470, 623] on span at bounding box center [478, 632] width 17 height 19
click at [0, 0] on input "I understand that if the shipping address requires a suite, unit or apartment n…" at bounding box center [0, 0] width 0 height 0
click at [979, 740] on button "Save" at bounding box center [993, 754] width 66 height 37
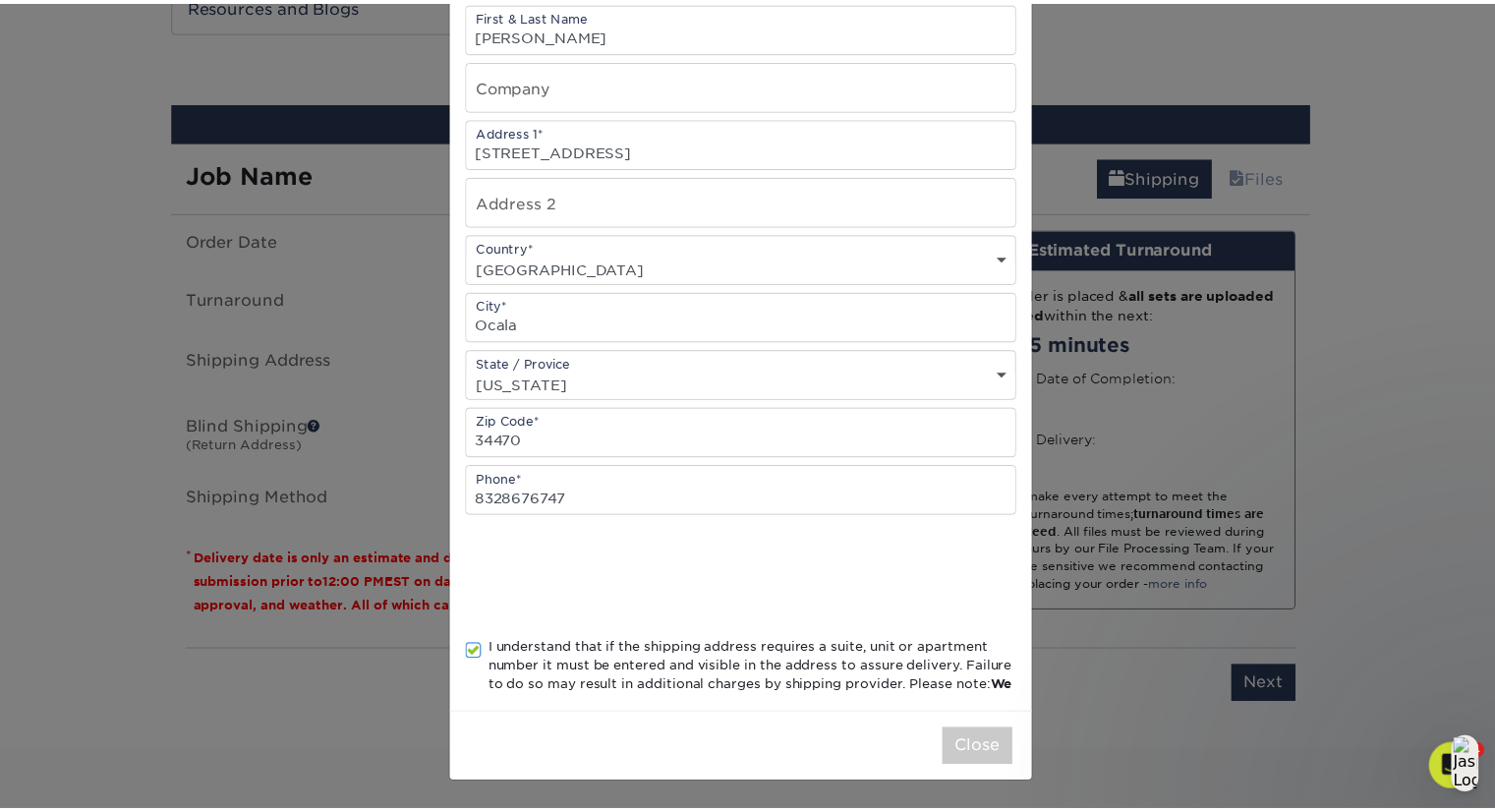
scroll to position [0, 0]
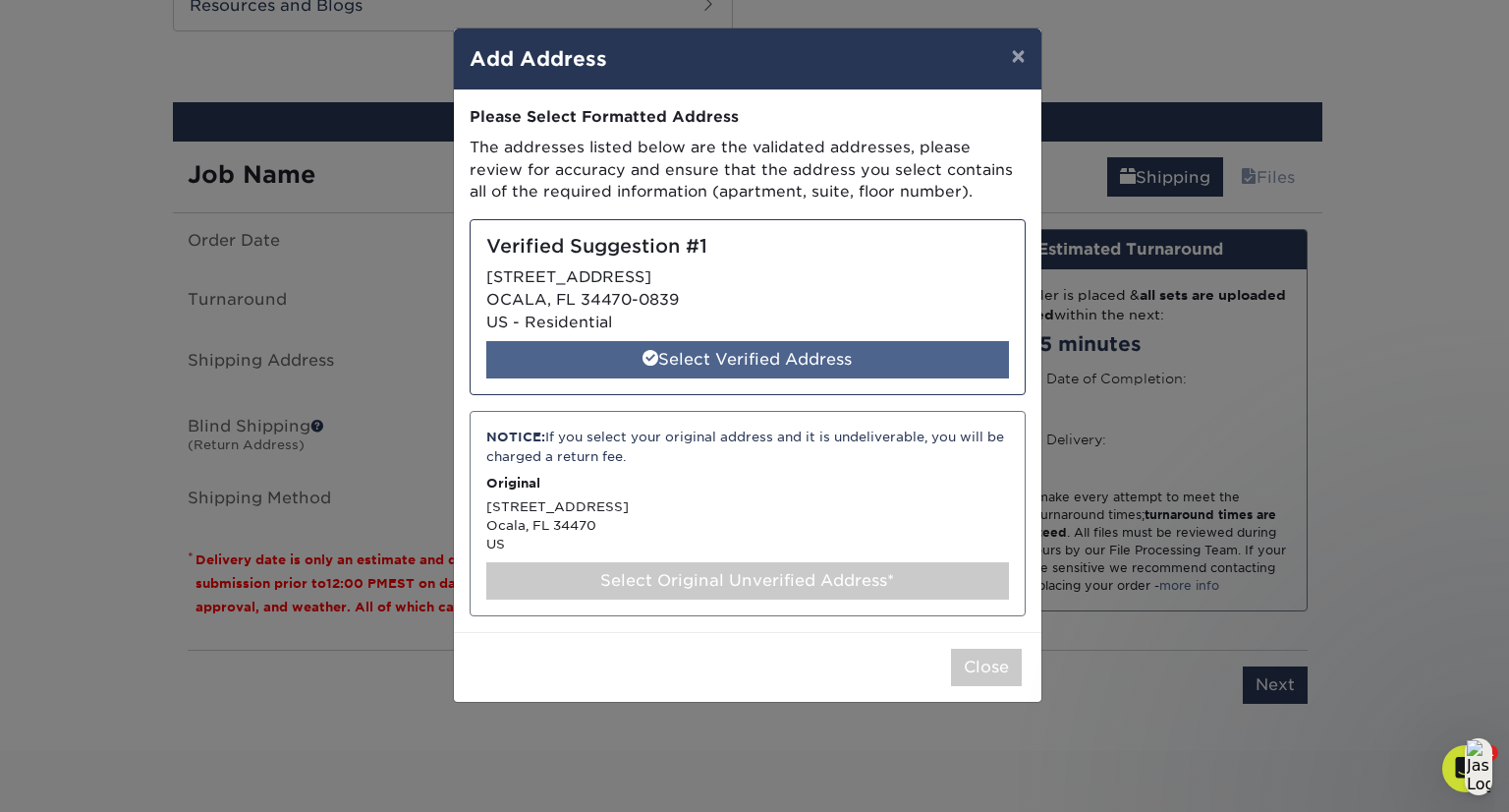
click at [854, 354] on div "Select Verified Address" at bounding box center [748, 360] width 523 height 37
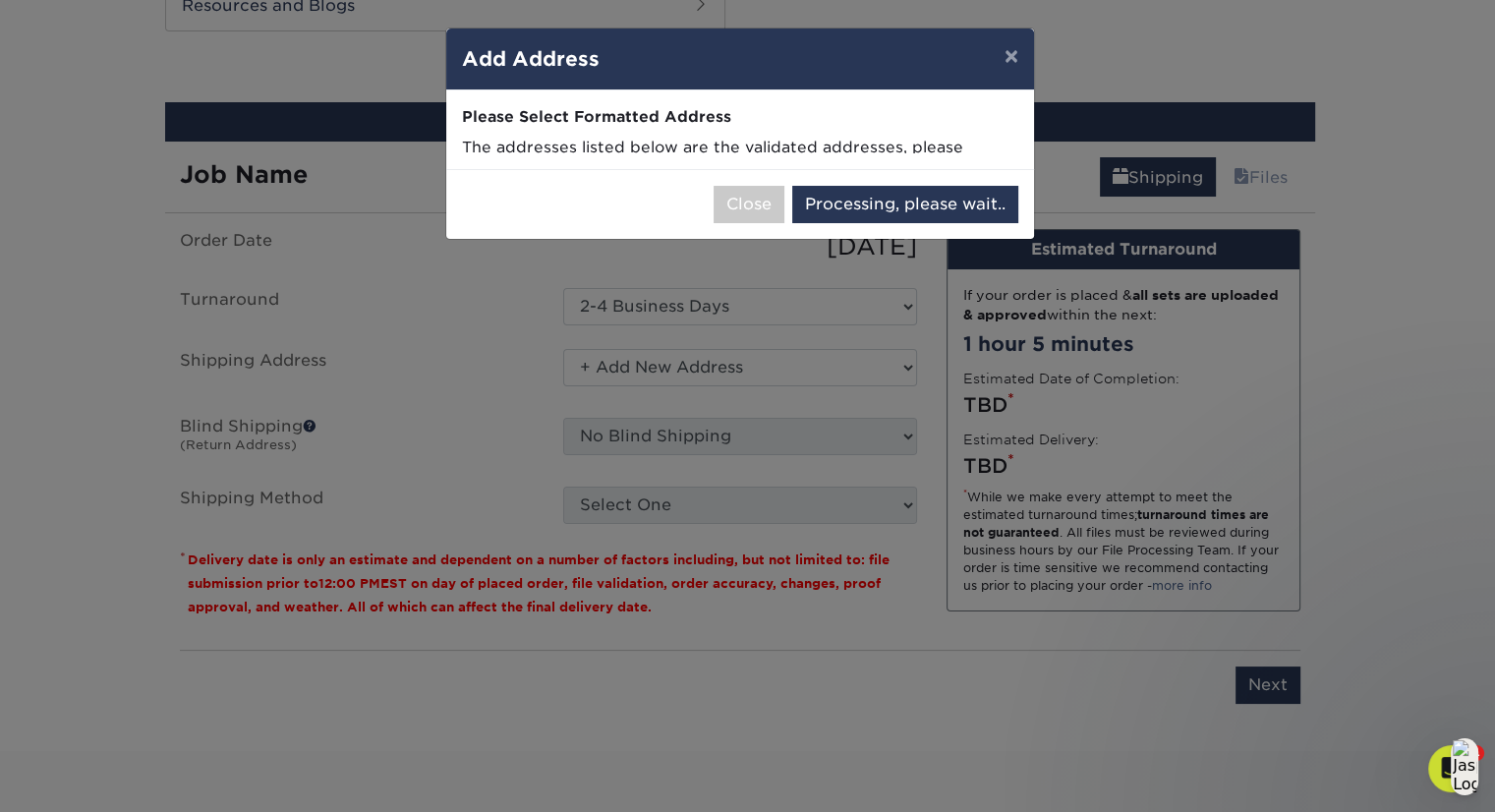
select select "285169"
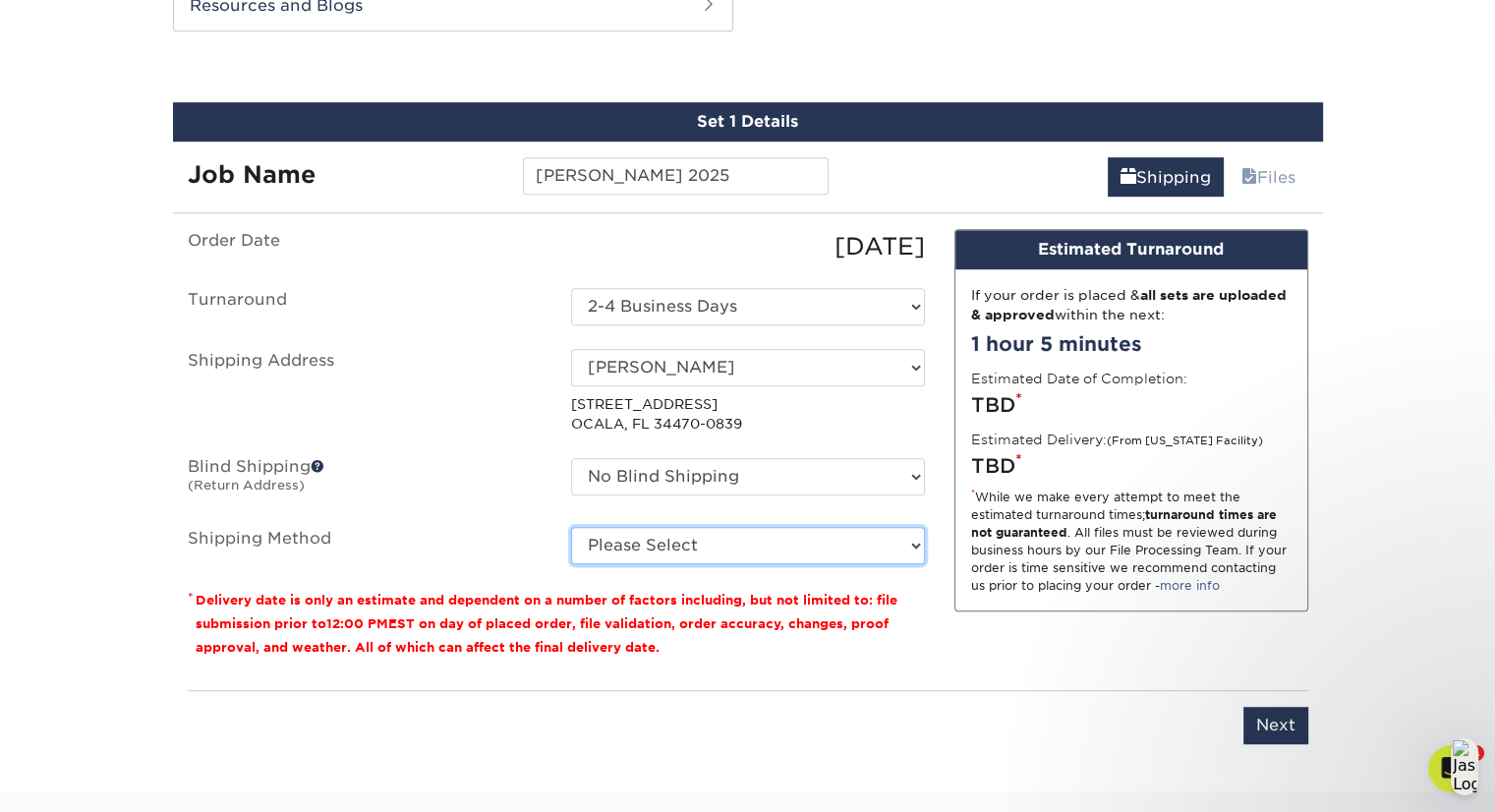
click at [917, 534] on select "Please Select Ground Shipping (+$7.84) 3 Day Shipping Service (+$20.04) 2 Day A…" at bounding box center [748, 546] width 354 height 37
click at [908, 541] on select "Please Select Ground Shipping (+$7.84) 3 Day Shipping Service (+$20.04) 2 Day A…" at bounding box center [748, 546] width 354 height 37
select select "03"
click at [571, 527] on select "Please Select Ground Shipping (+$7.84) 3 Day Shipping Service (+$20.04) 2 Day A…" at bounding box center [748, 546] width 354 height 37
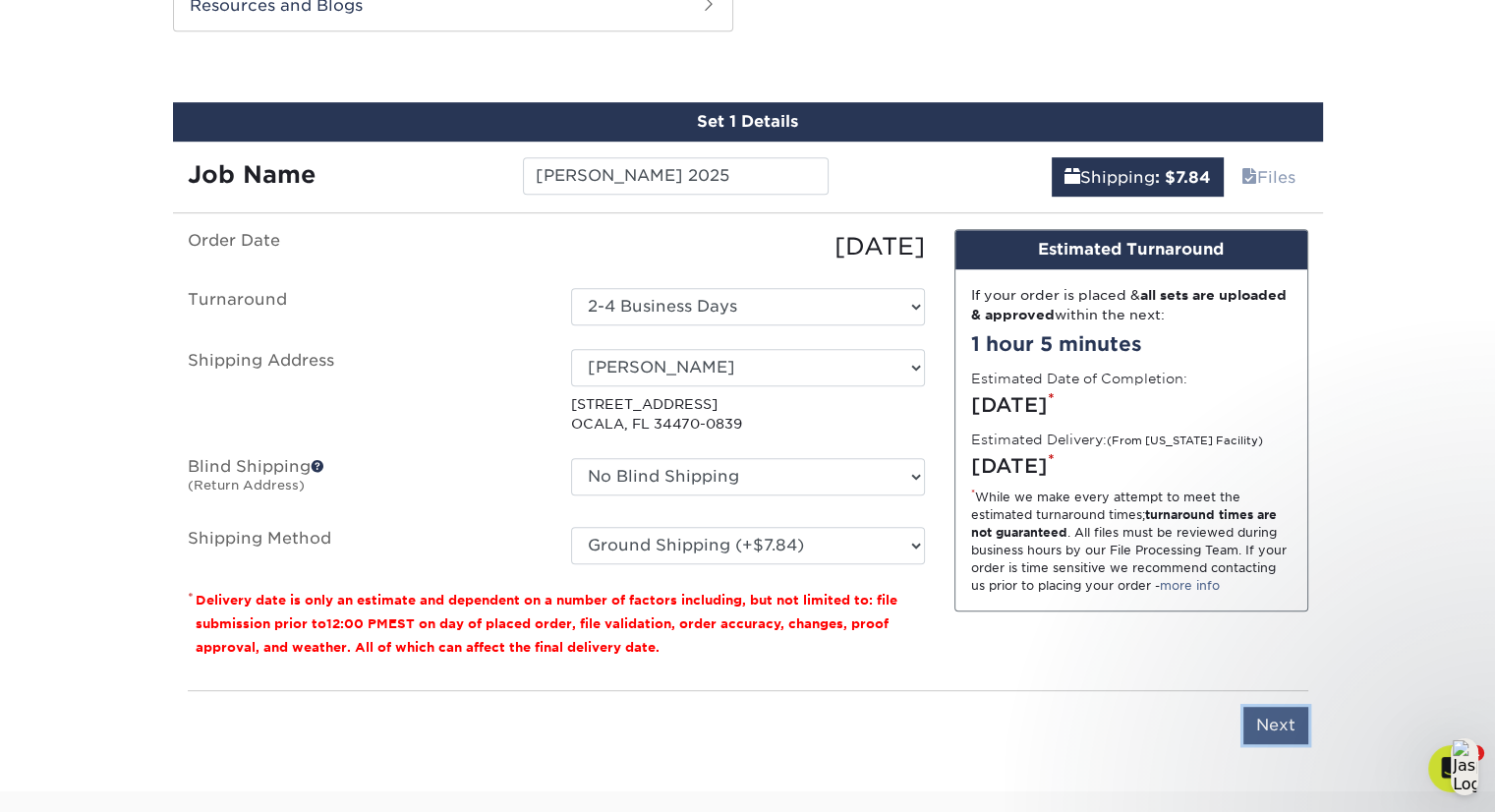
click at [1267, 734] on input "Next" at bounding box center [1276, 725] width 65 height 37
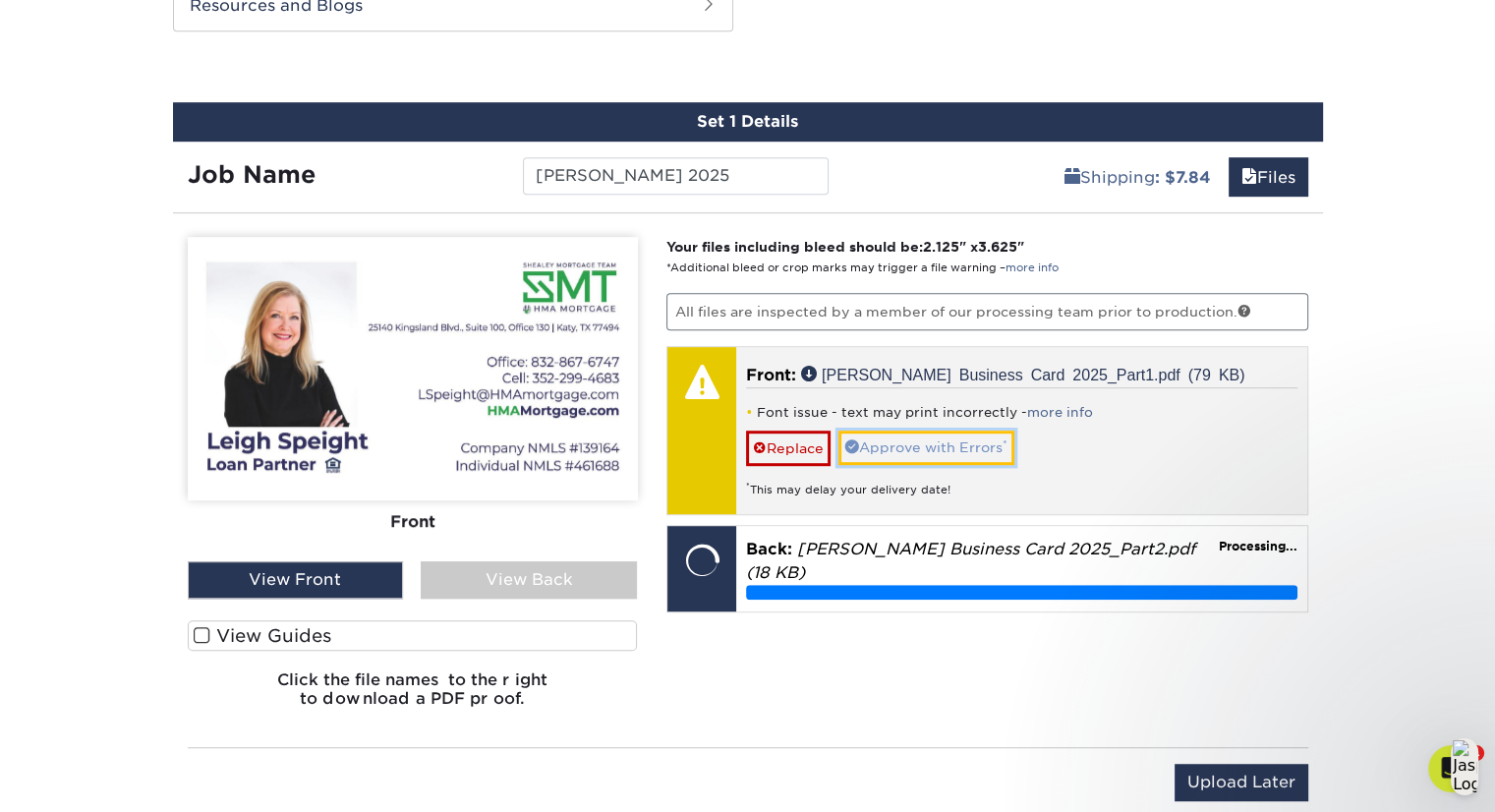
click at [927, 448] on link "Approve with Errors *" at bounding box center [927, 447] width 176 height 33
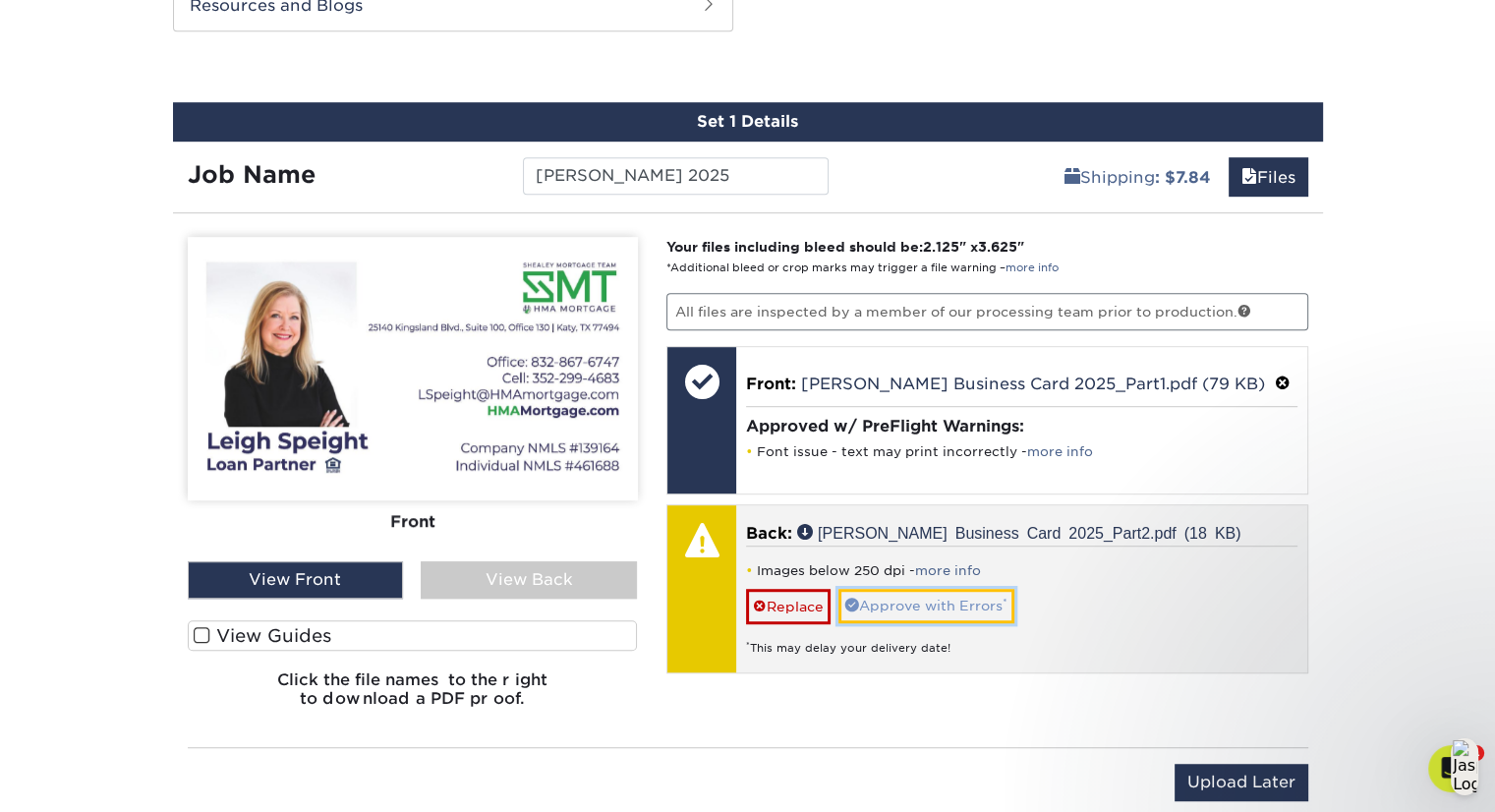
click at [948, 603] on link "Approve with Errors *" at bounding box center [927, 606] width 176 height 33
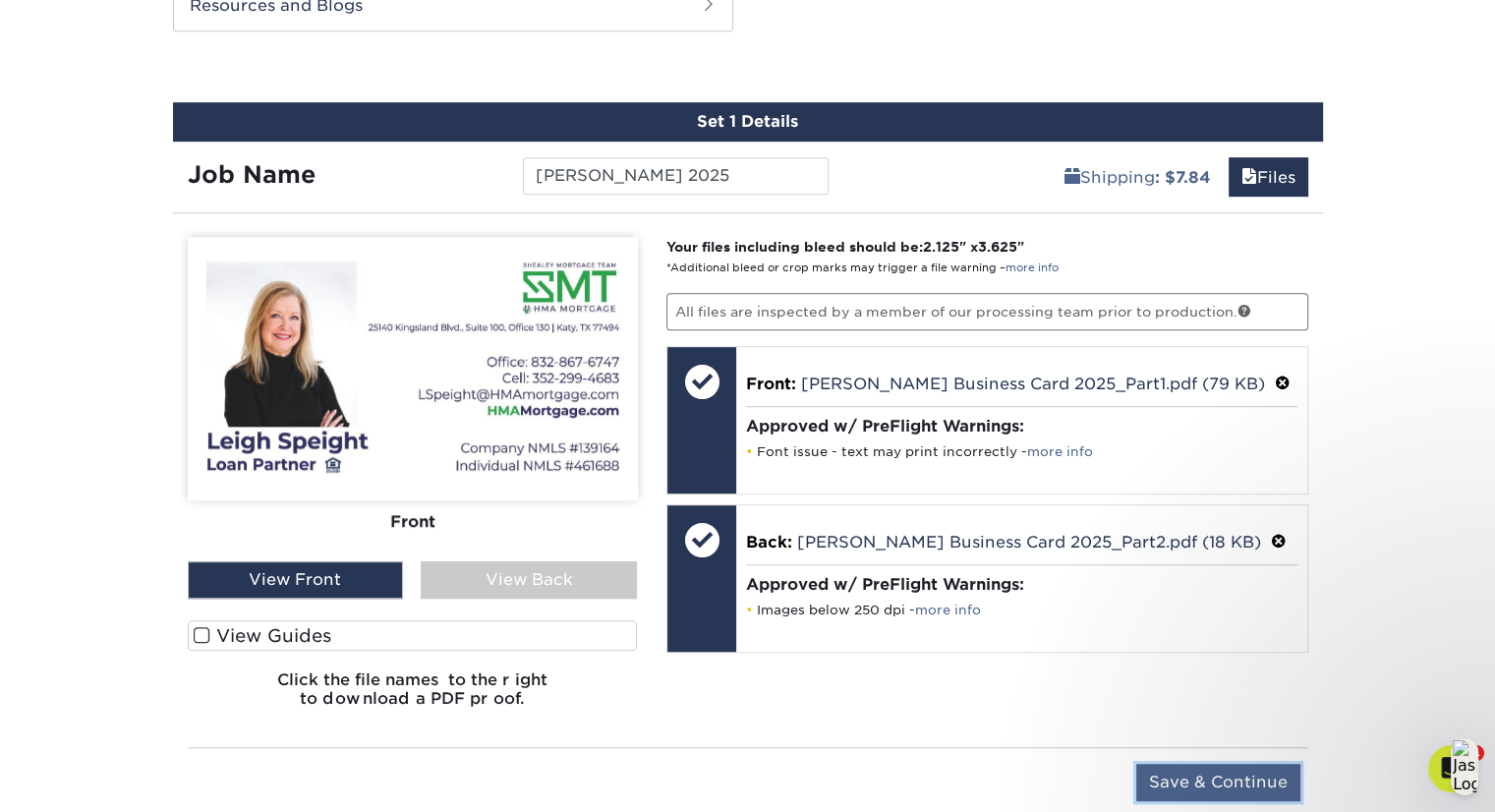
click at [1234, 775] on input "Save & Continue" at bounding box center [1219, 783] width 164 height 37
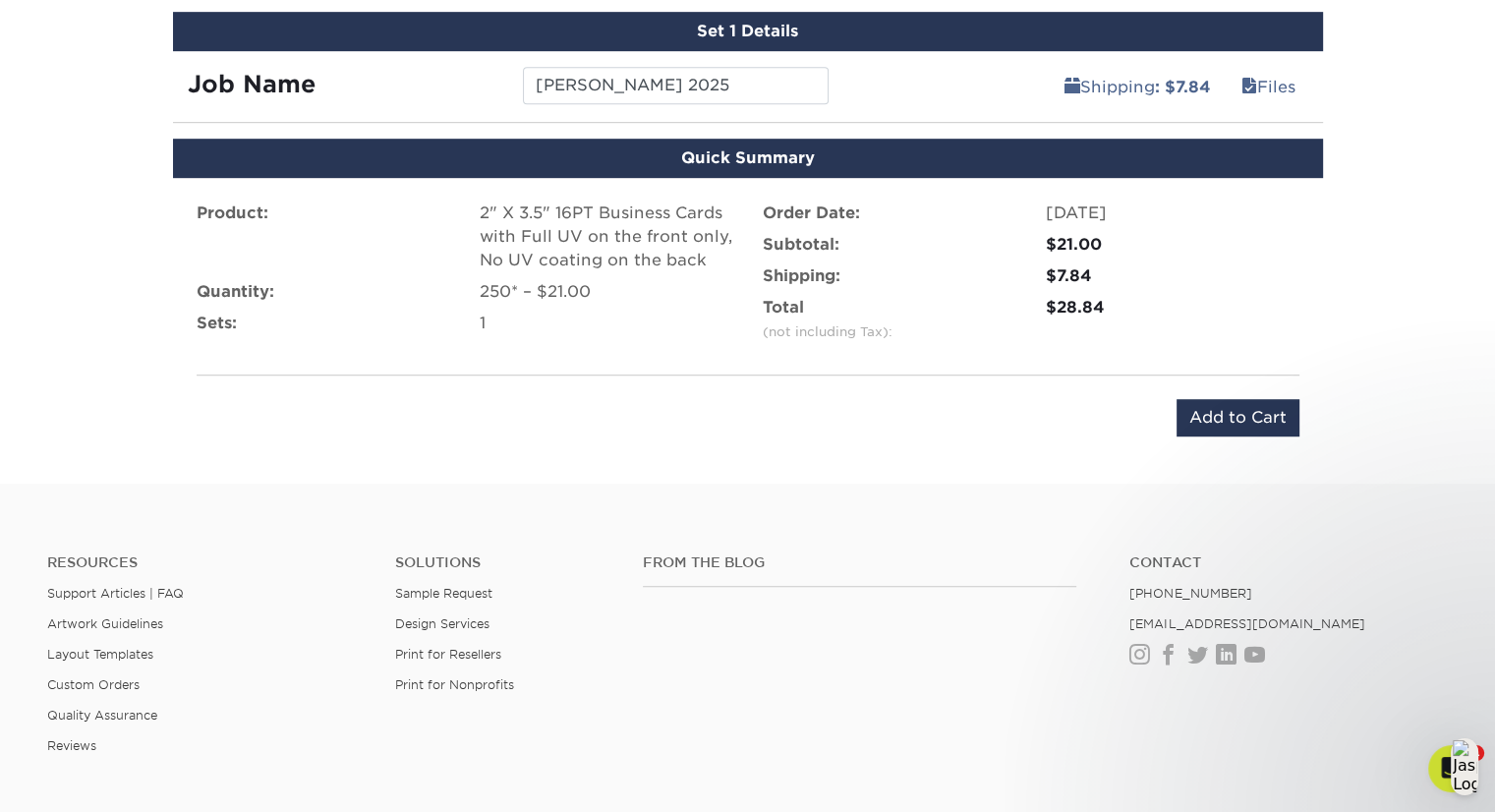
scroll to position [1066, 0]
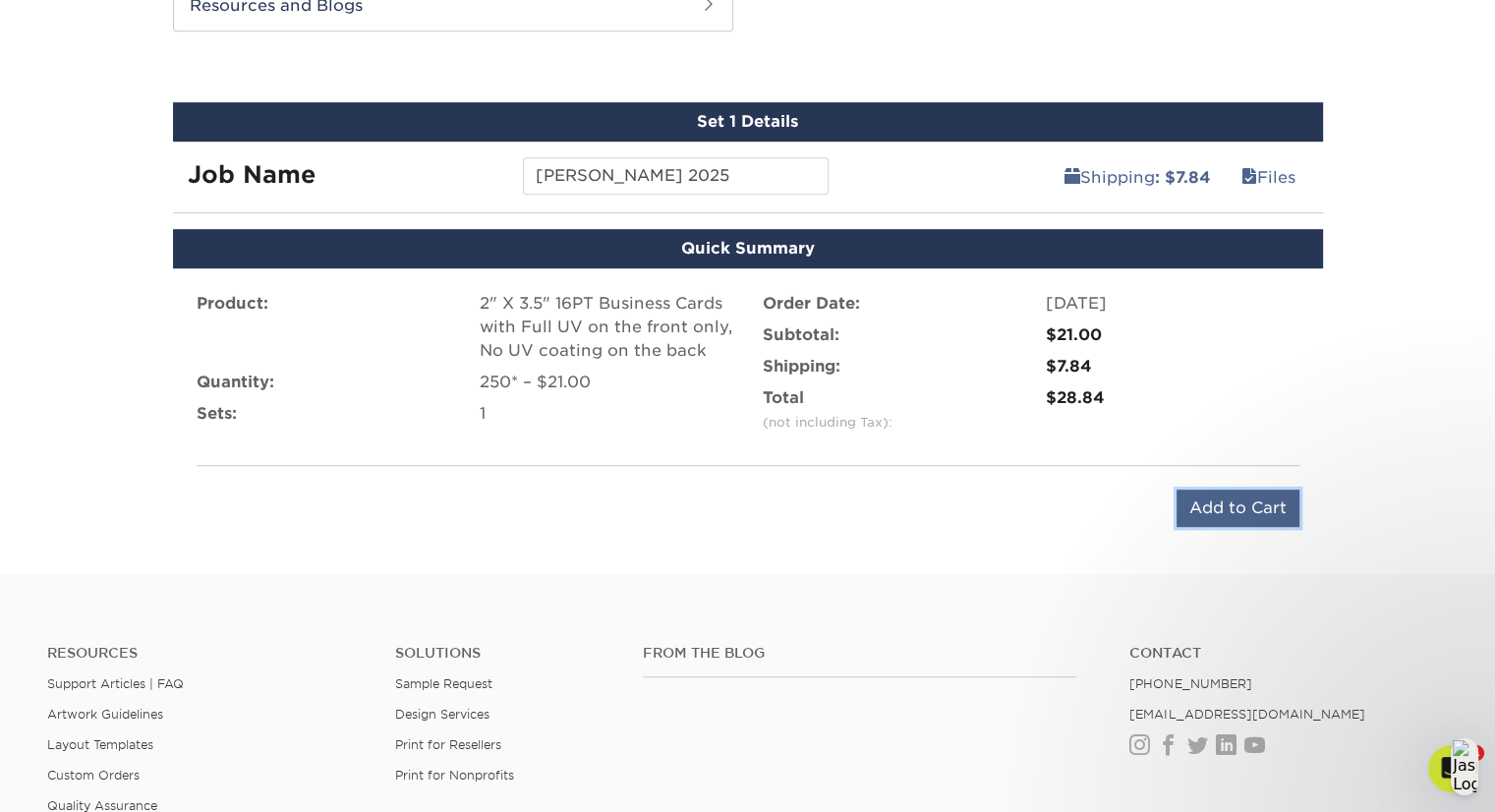
click at [1246, 499] on input "Add to Cart" at bounding box center [1238, 508] width 123 height 37
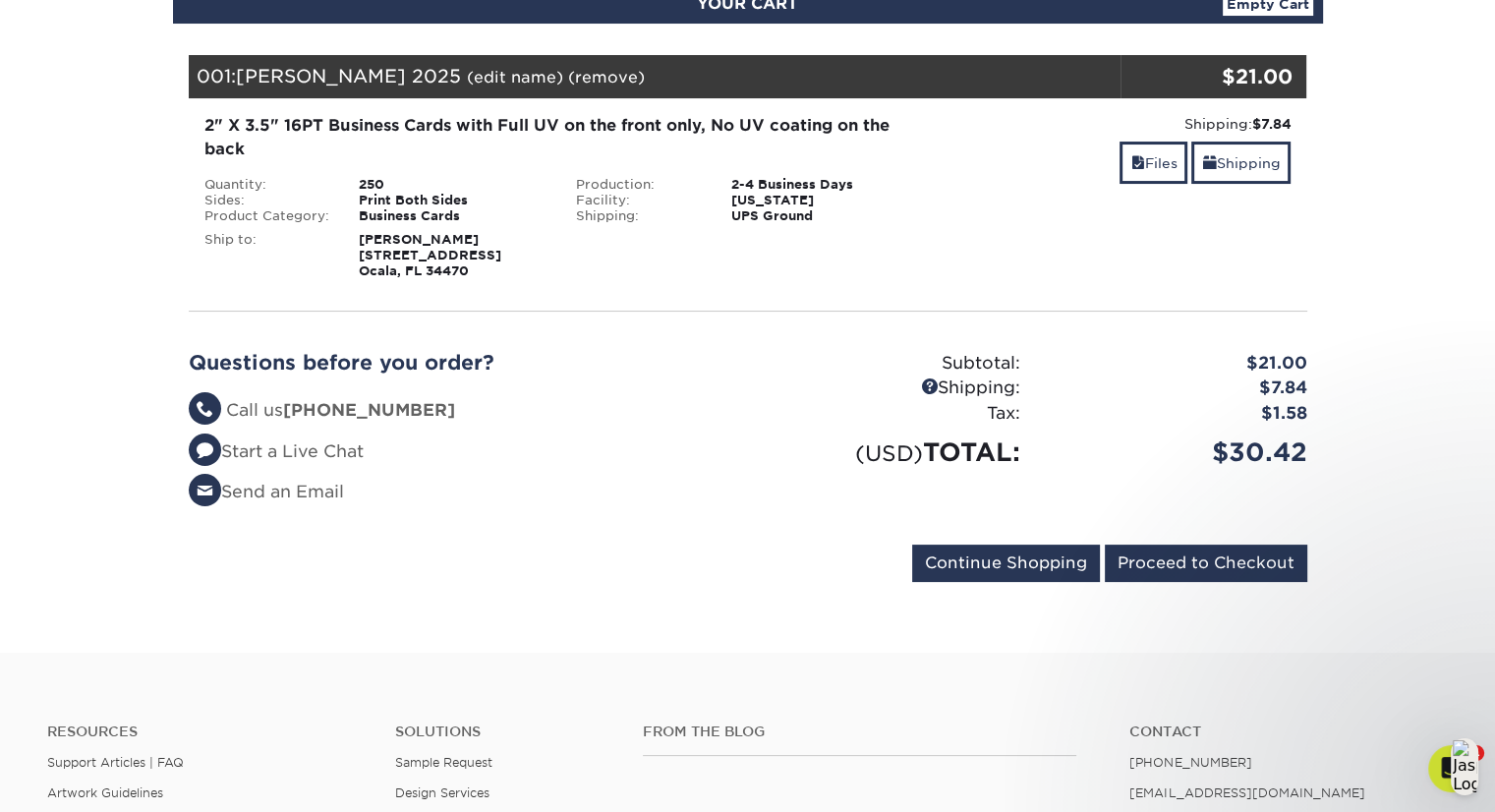
scroll to position [250, 0]
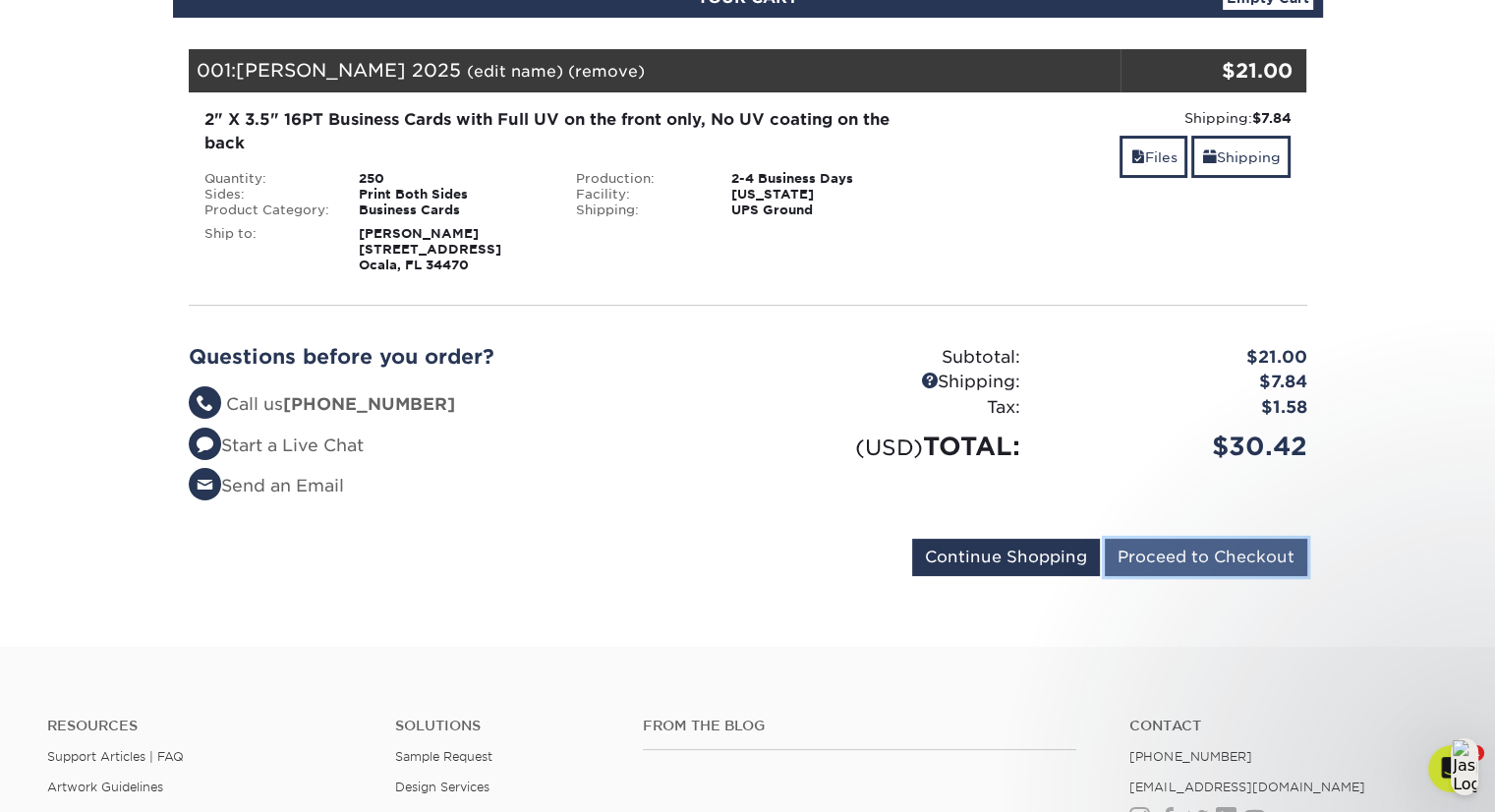
click at [1199, 559] on input "Proceed to Checkout" at bounding box center [1207, 557] width 203 height 37
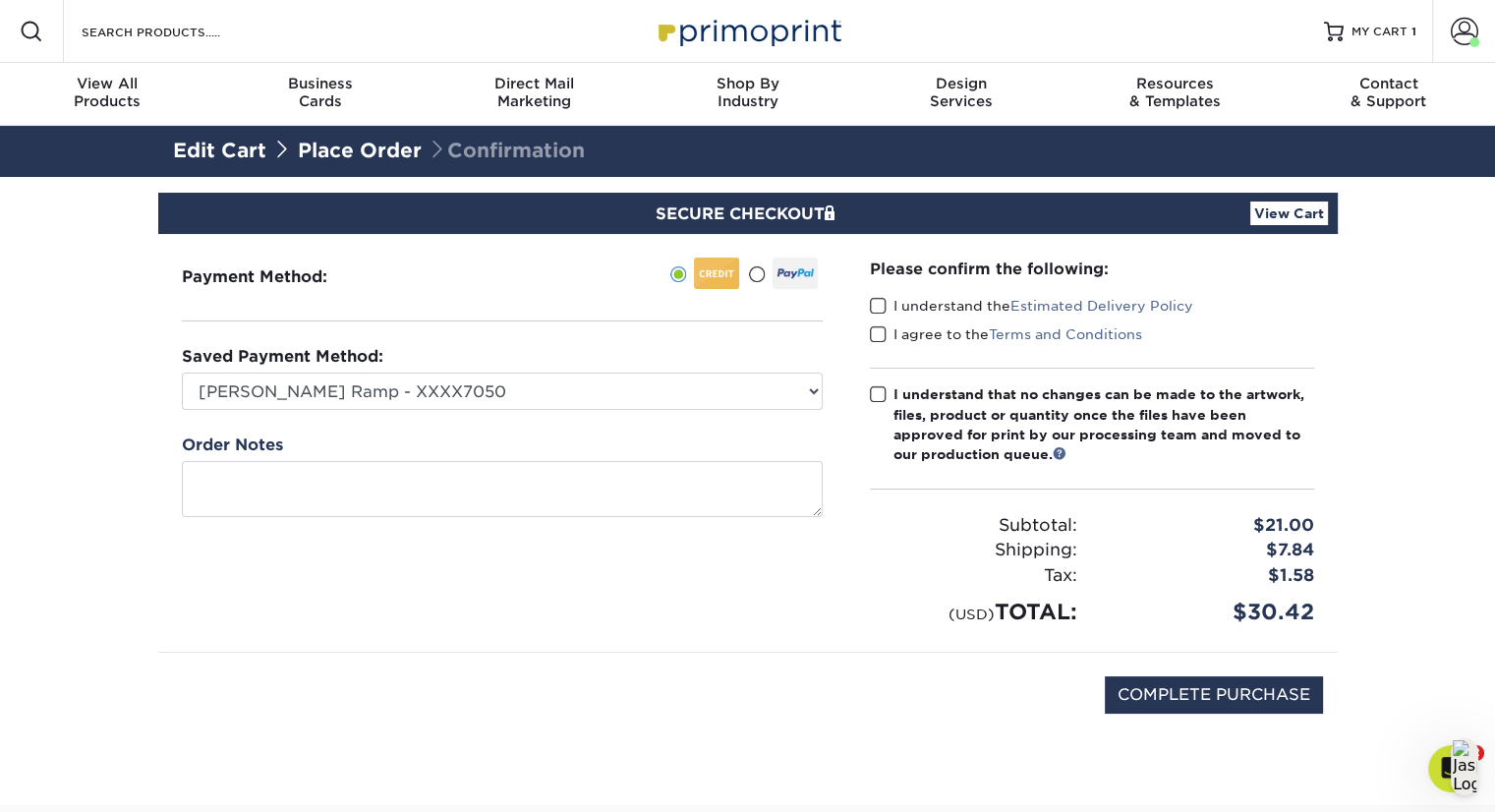
click at [876, 301] on span at bounding box center [878, 306] width 17 height 19
click at [0, 0] on input "I understand the Estimated Delivery Policy" at bounding box center [0, 0] width 0 height 0
click at [877, 329] on span at bounding box center [878, 334] width 17 height 19
click at [0, 0] on input "I agree to the Terms and Conditions" at bounding box center [0, 0] width 0 height 0
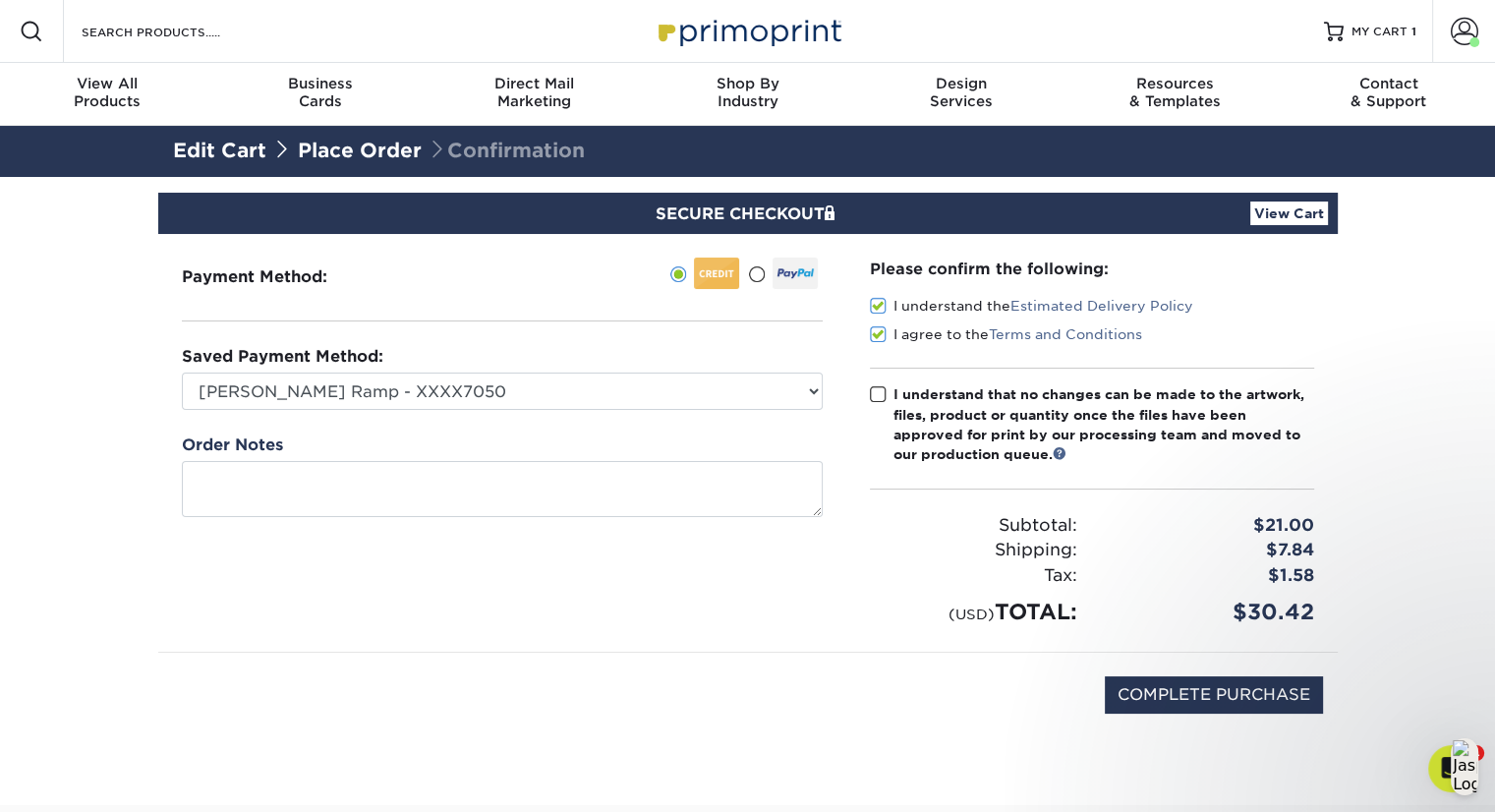
click at [870, 392] on span at bounding box center [878, 394] width 17 height 19
click at [0, 0] on input "I understand that no changes can be made to the artwork, files, product or quan…" at bounding box center [0, 0] width 0 height 0
click at [1211, 686] on input "COMPLETE PURCHASE" at bounding box center [1215, 695] width 218 height 37
type input "PROCESSING, PLEASE WAIT..."
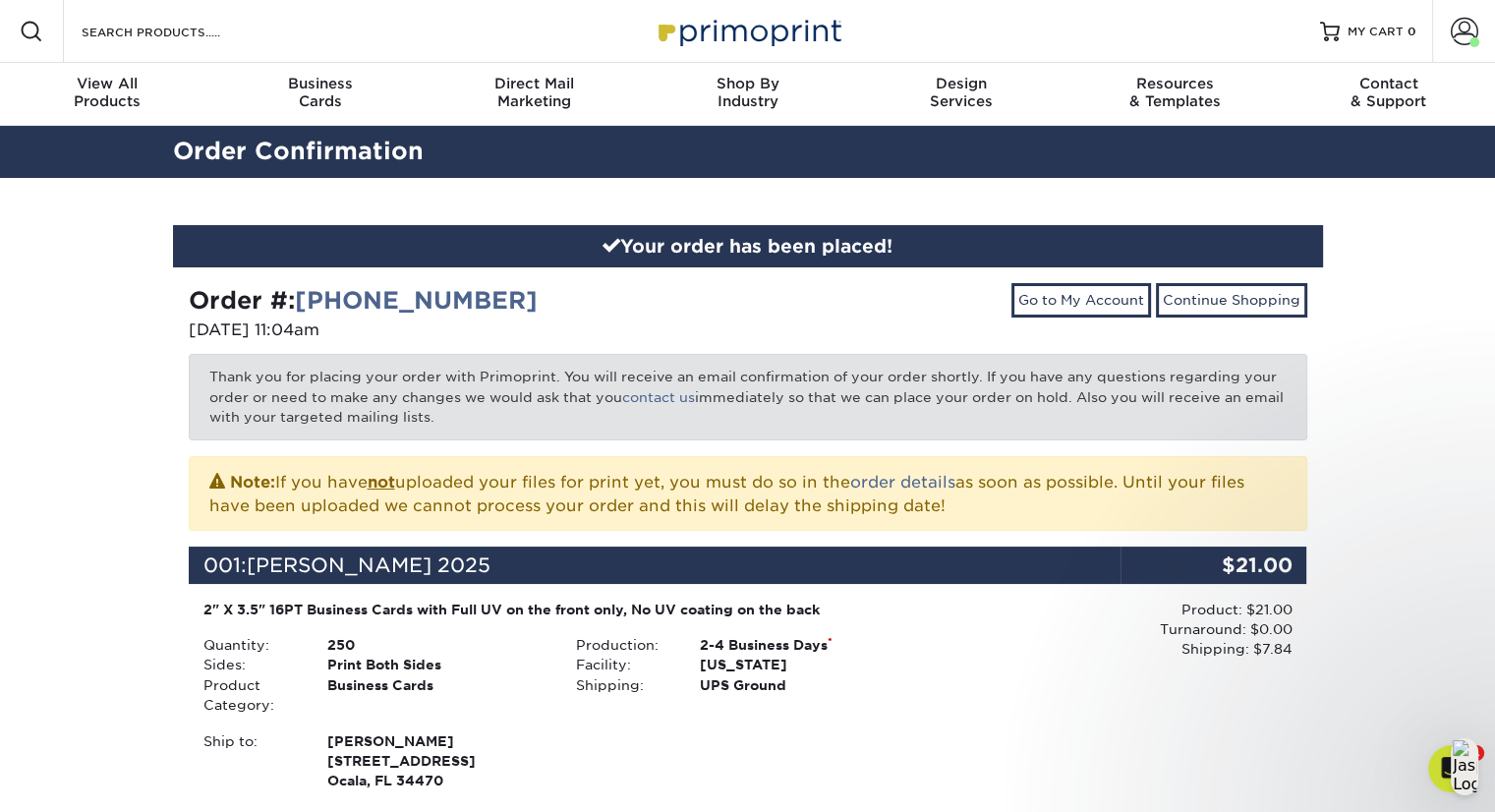
click at [722, 723] on div "2" X 3.5" 16PT Business Cards with Full UV on the front only, No UV coating on …" at bounding box center [562, 695] width 747 height 192
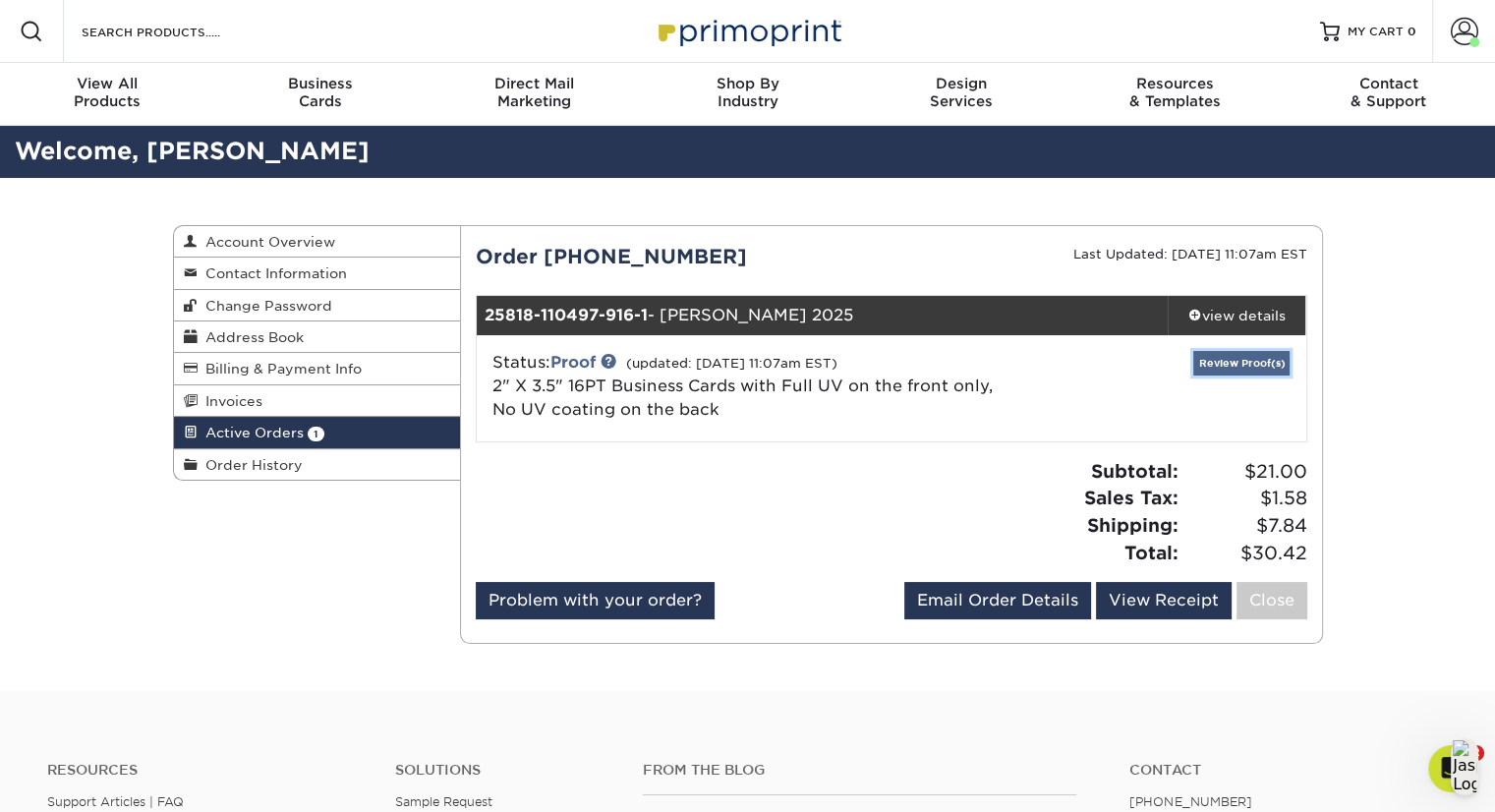
click at [1226, 359] on link "Review Proof(s)" at bounding box center [1241, 363] width 96 height 25
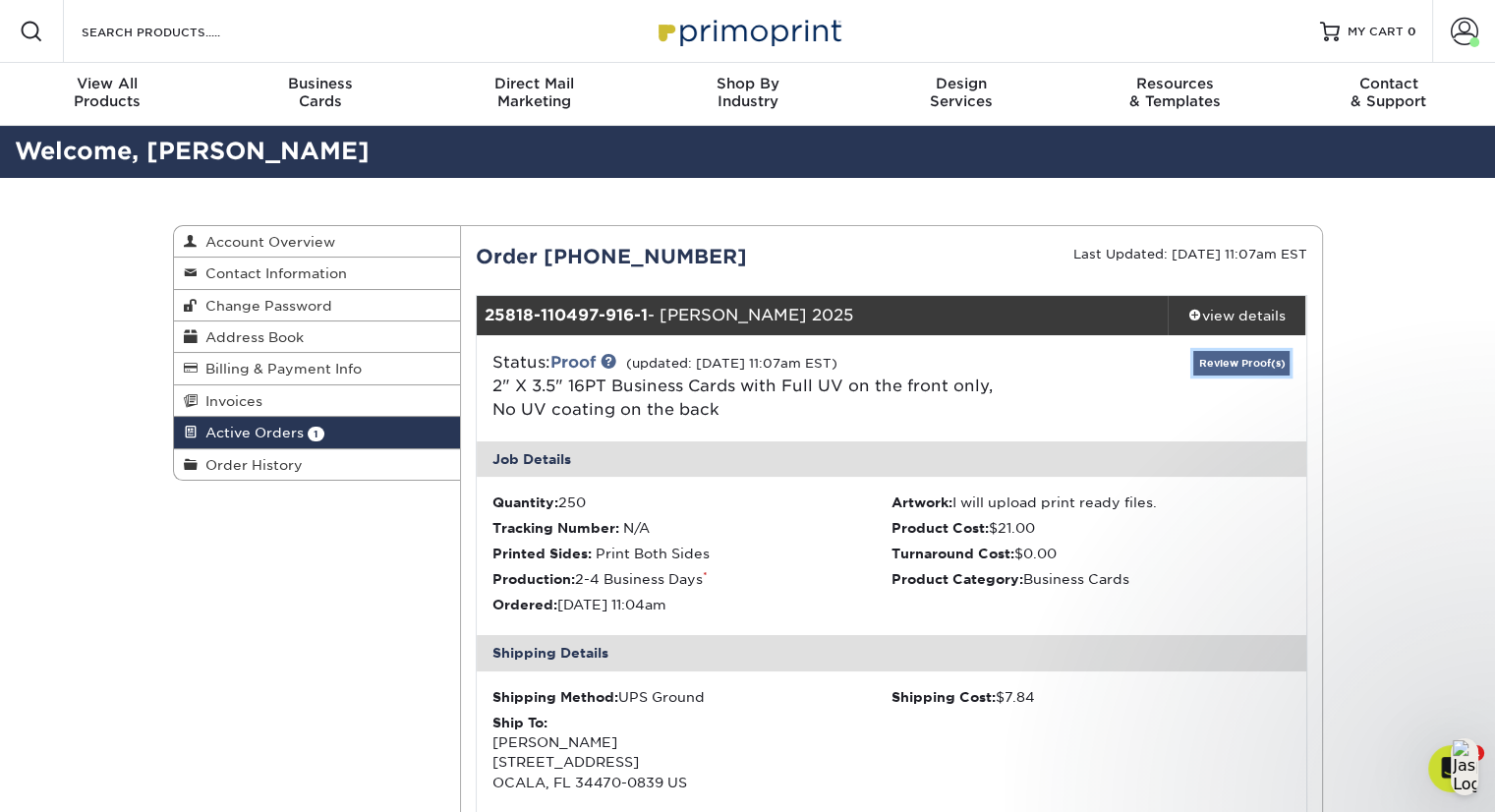
click at [1226, 359] on link "Review Proof(s)" at bounding box center [1241, 363] width 96 height 25
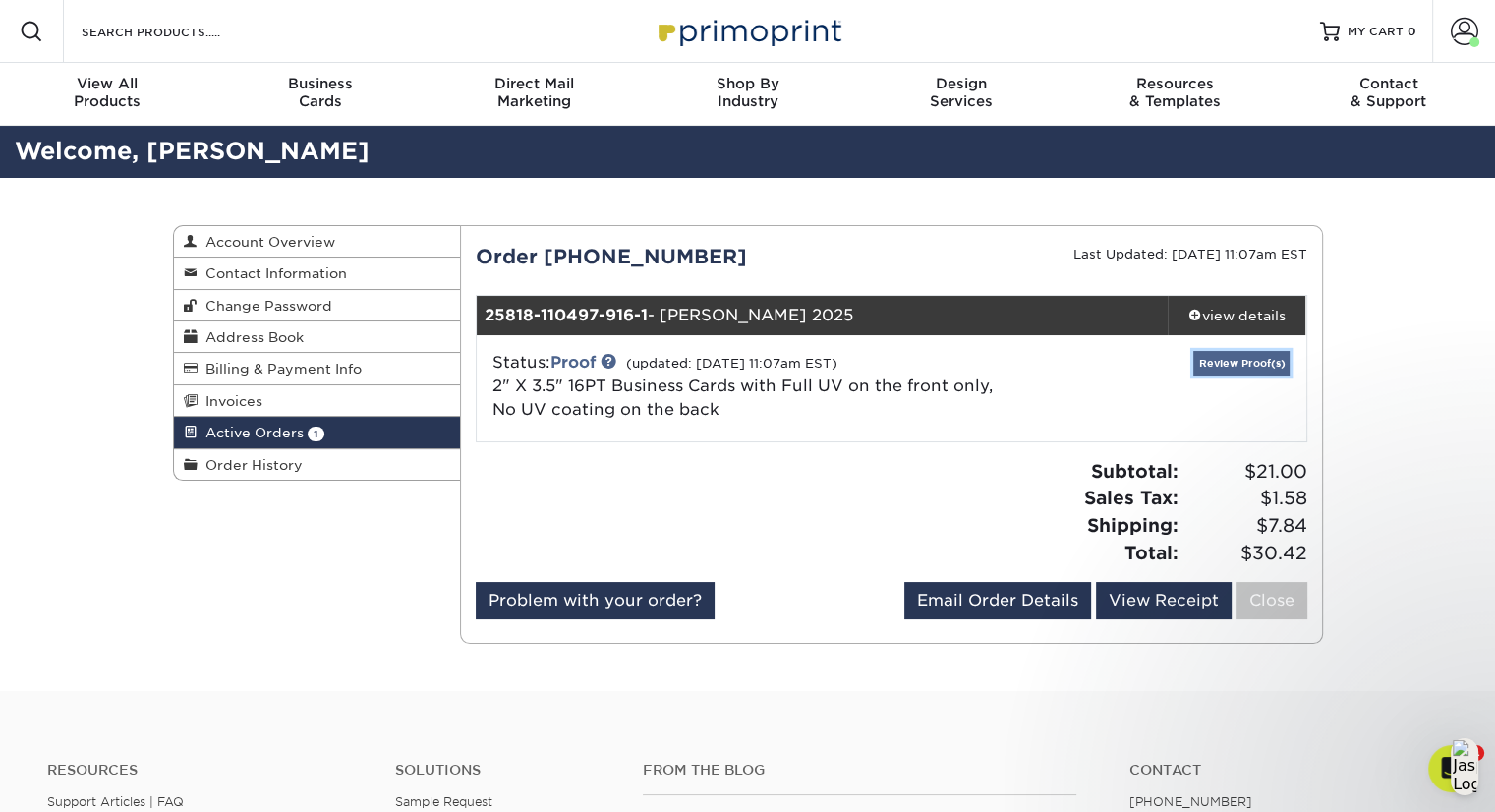
click at [1254, 357] on link "Review Proof(s)" at bounding box center [1241, 363] width 96 height 25
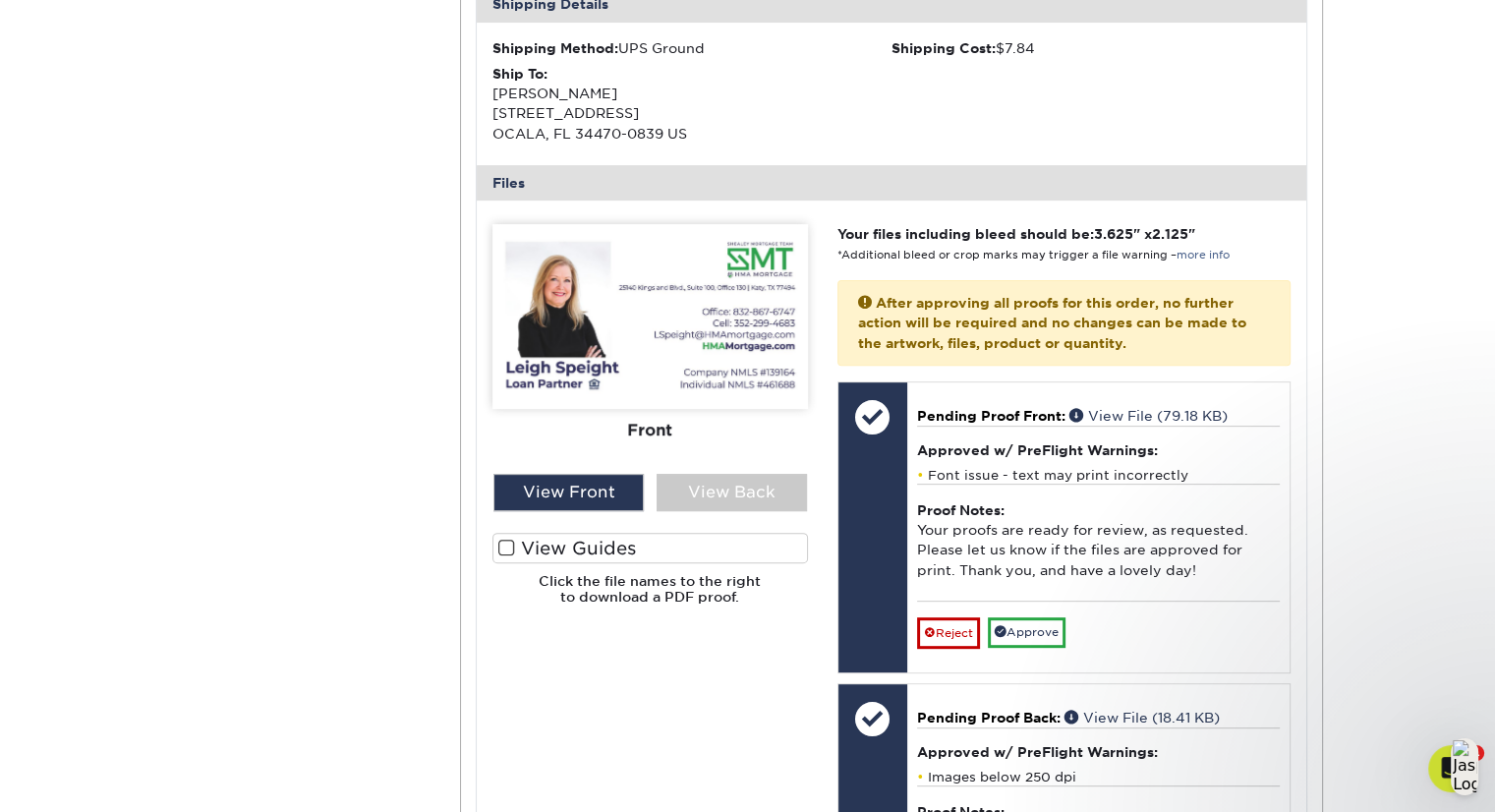
scroll to position [660, 0]
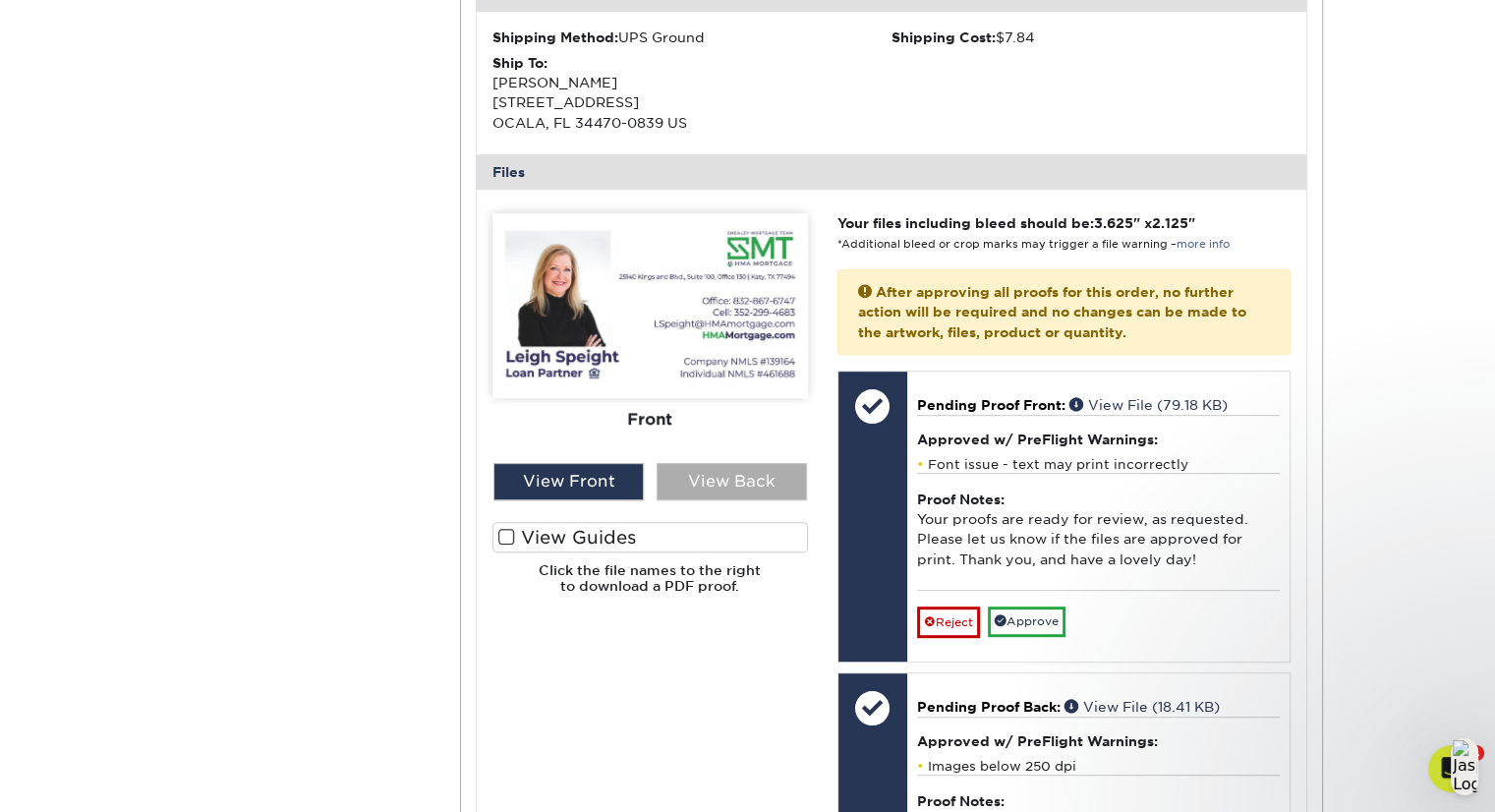
click at [740, 476] on div "View Back" at bounding box center [732, 482] width 150 height 37
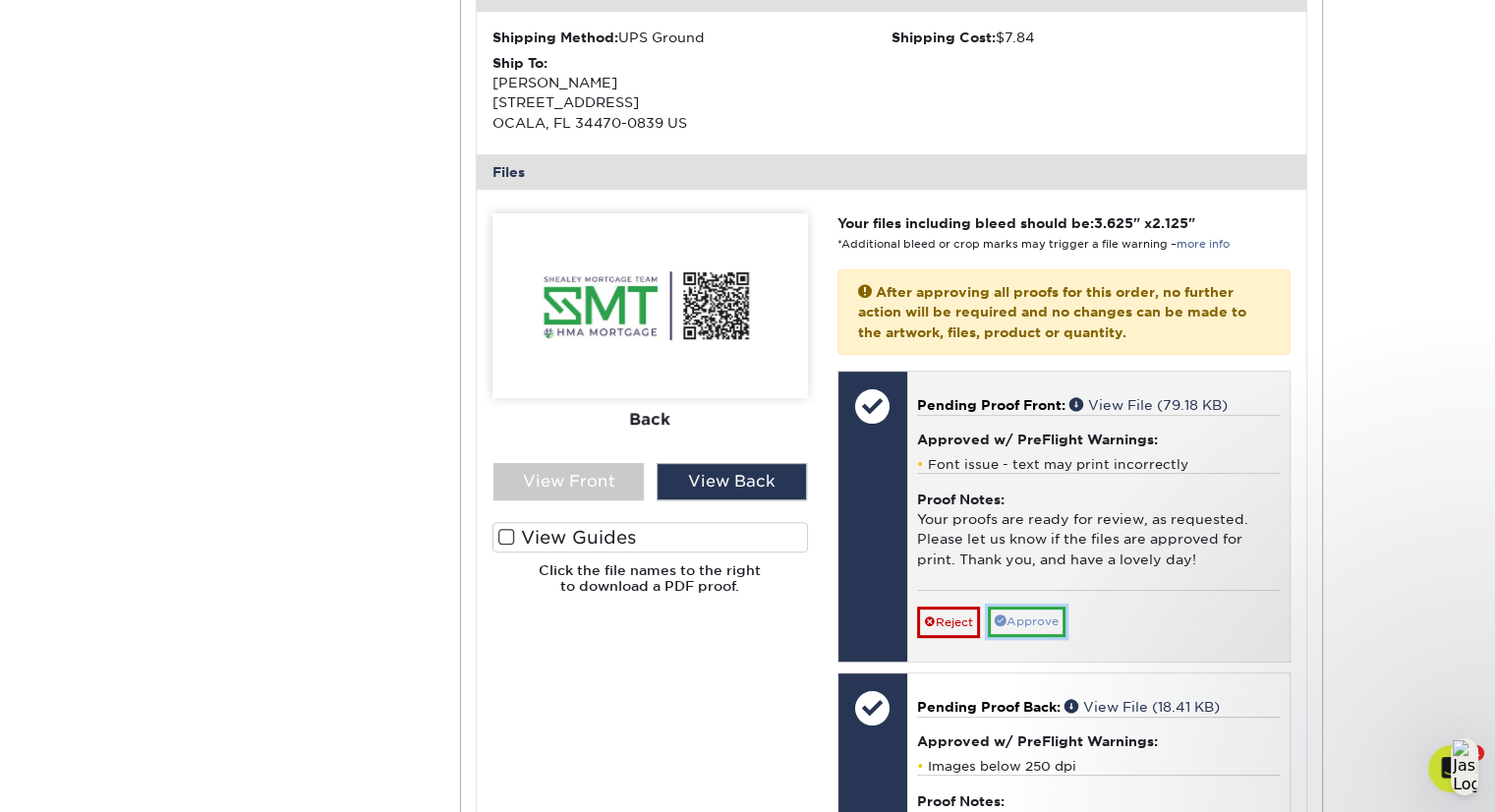
click at [1031, 622] on link "Approve" at bounding box center [1027, 621] width 78 height 30
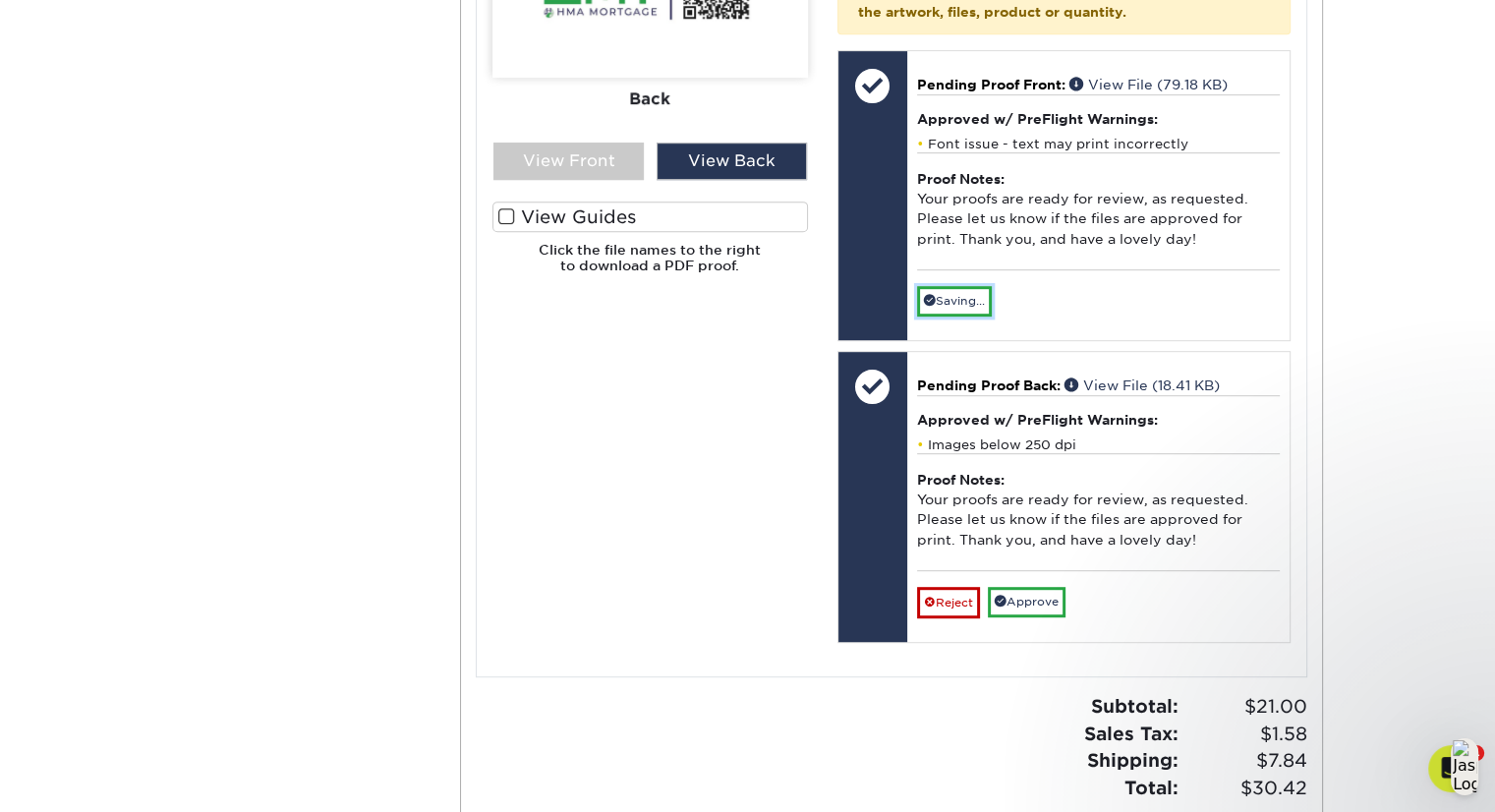
scroll to position [1042, 0]
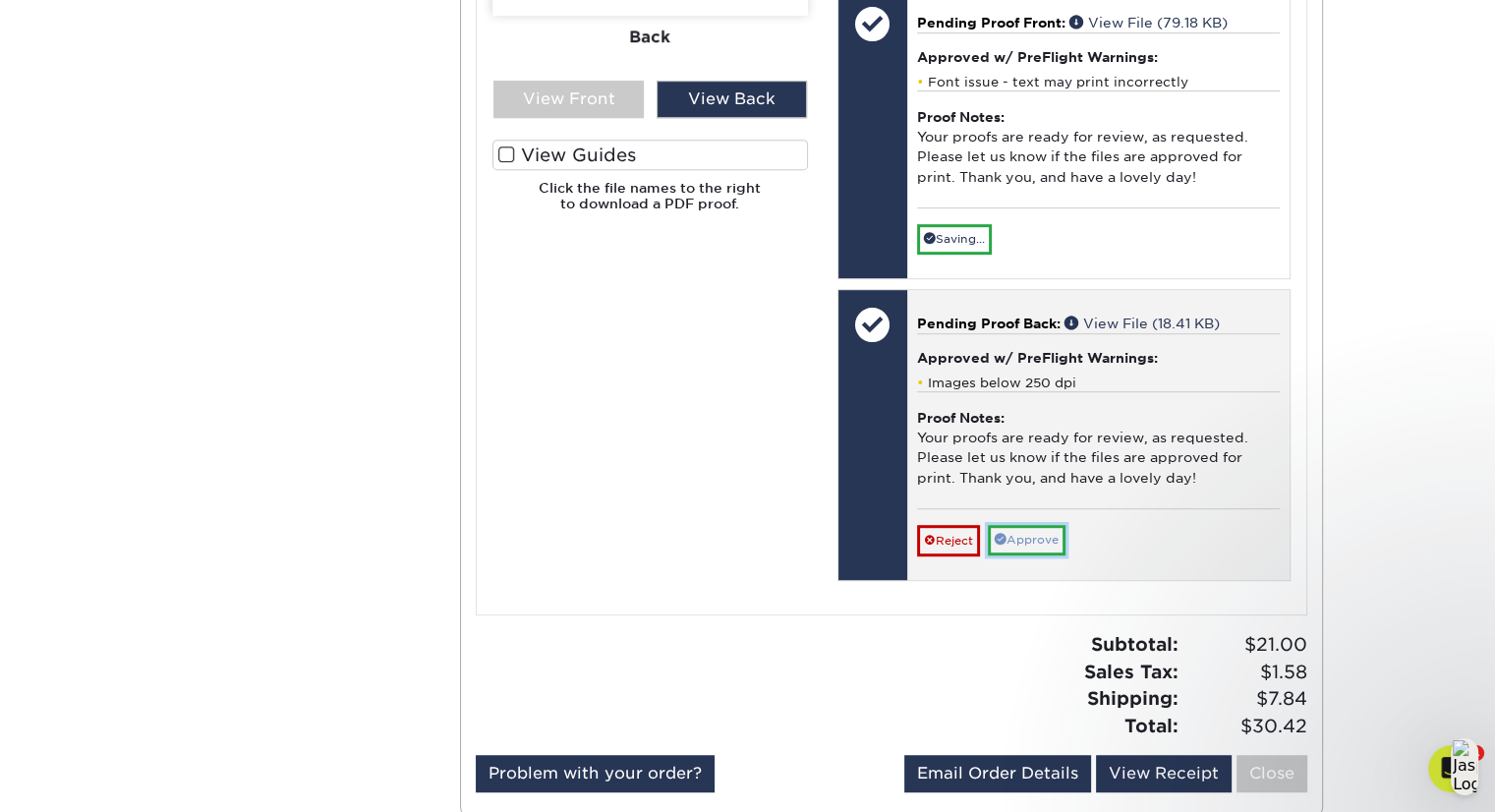
click at [1022, 541] on link "Approve" at bounding box center [1027, 540] width 78 height 30
